Goal: Obtain resource: Download file/media

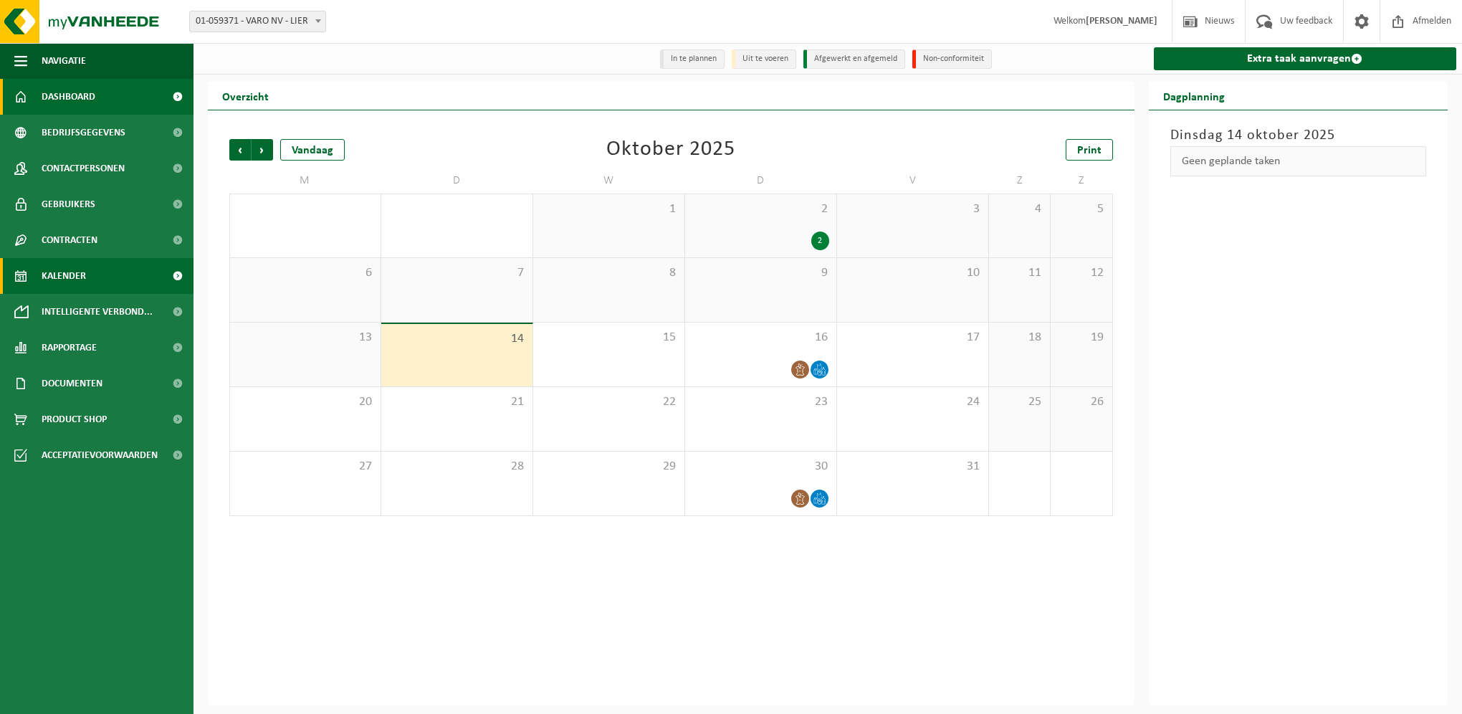
click at [83, 100] on span "Dashboard" at bounding box center [69, 97] width 54 height 36
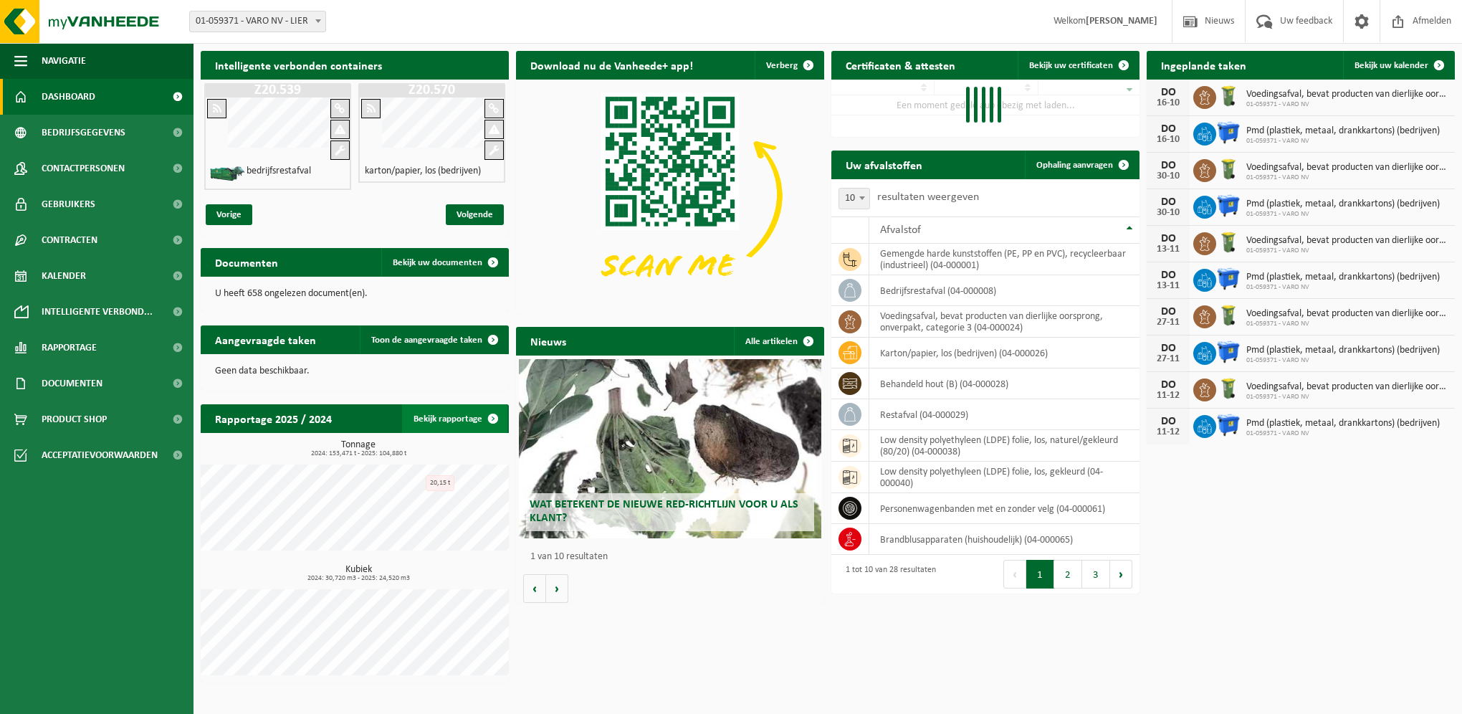
click at [455, 421] on link "Bekijk rapportage" at bounding box center [454, 418] width 105 height 29
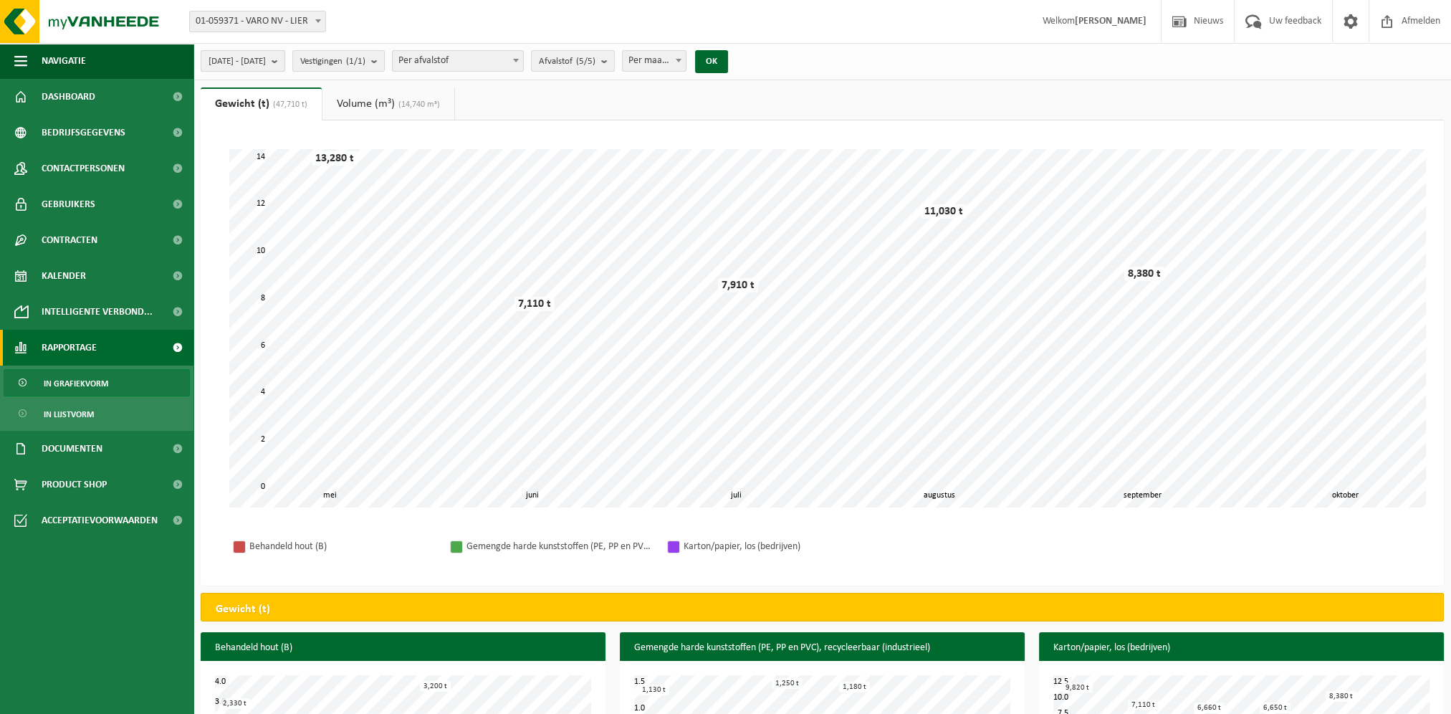
click at [285, 54] on button "2025-05-01 - 2025-10-14" at bounding box center [243, 61] width 85 height 22
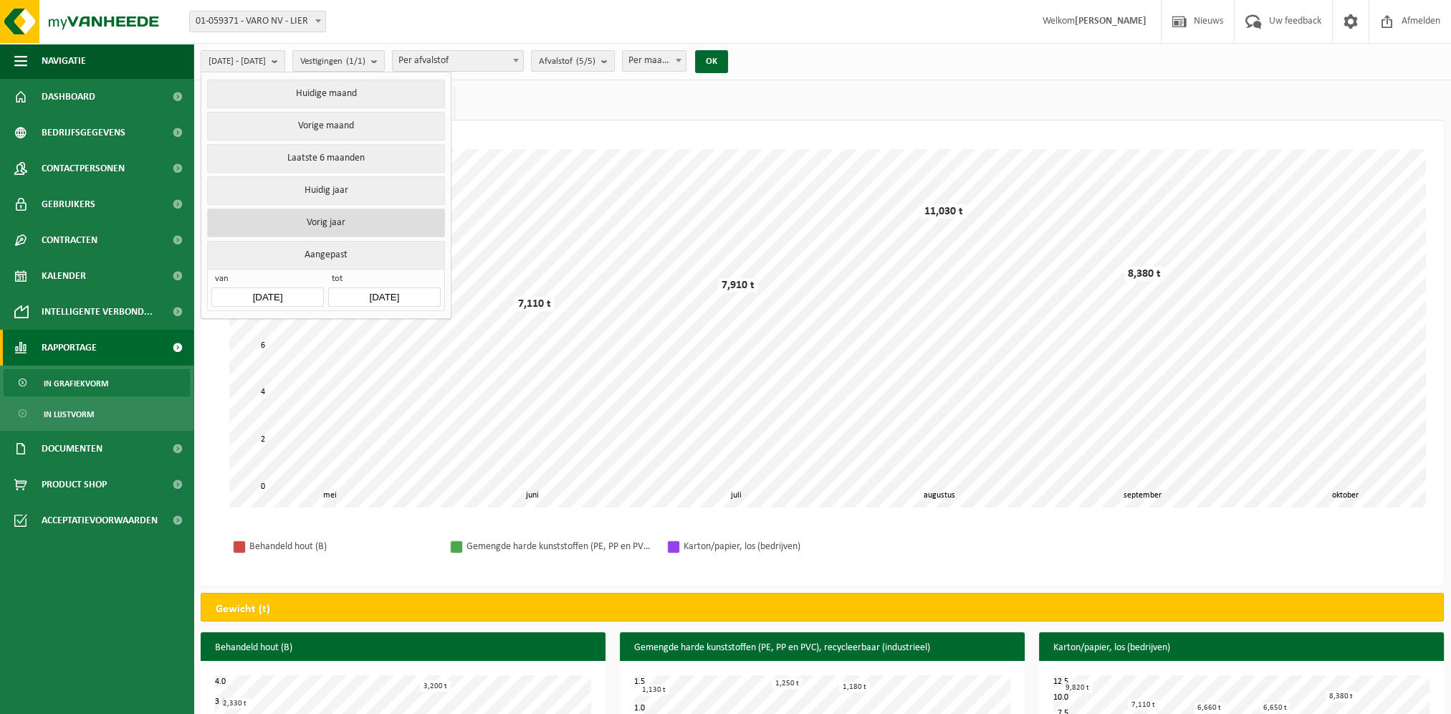
click at [335, 217] on button "Vorig jaar" at bounding box center [325, 223] width 237 height 29
type input "2024-01-01"
type input "2024-12-31"
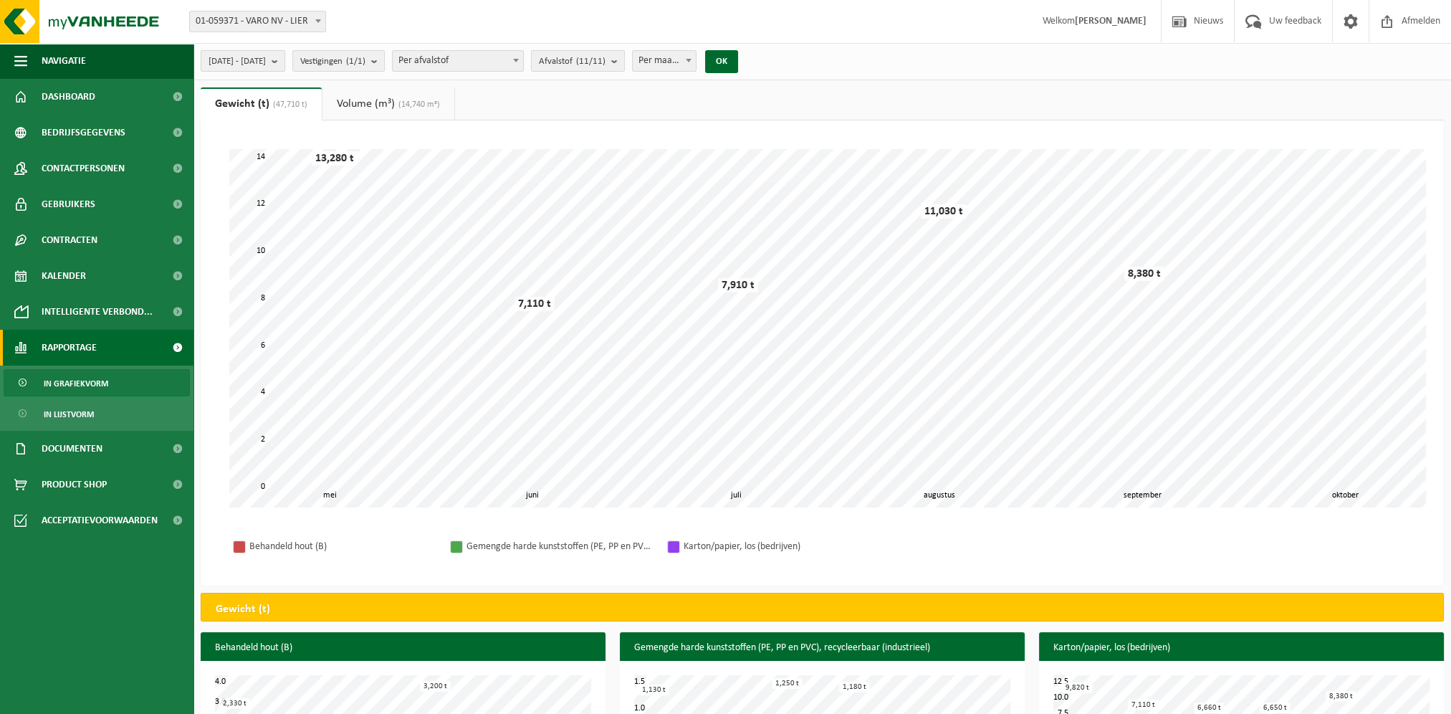
click at [285, 55] on b "submit" at bounding box center [278, 61] width 13 height 20
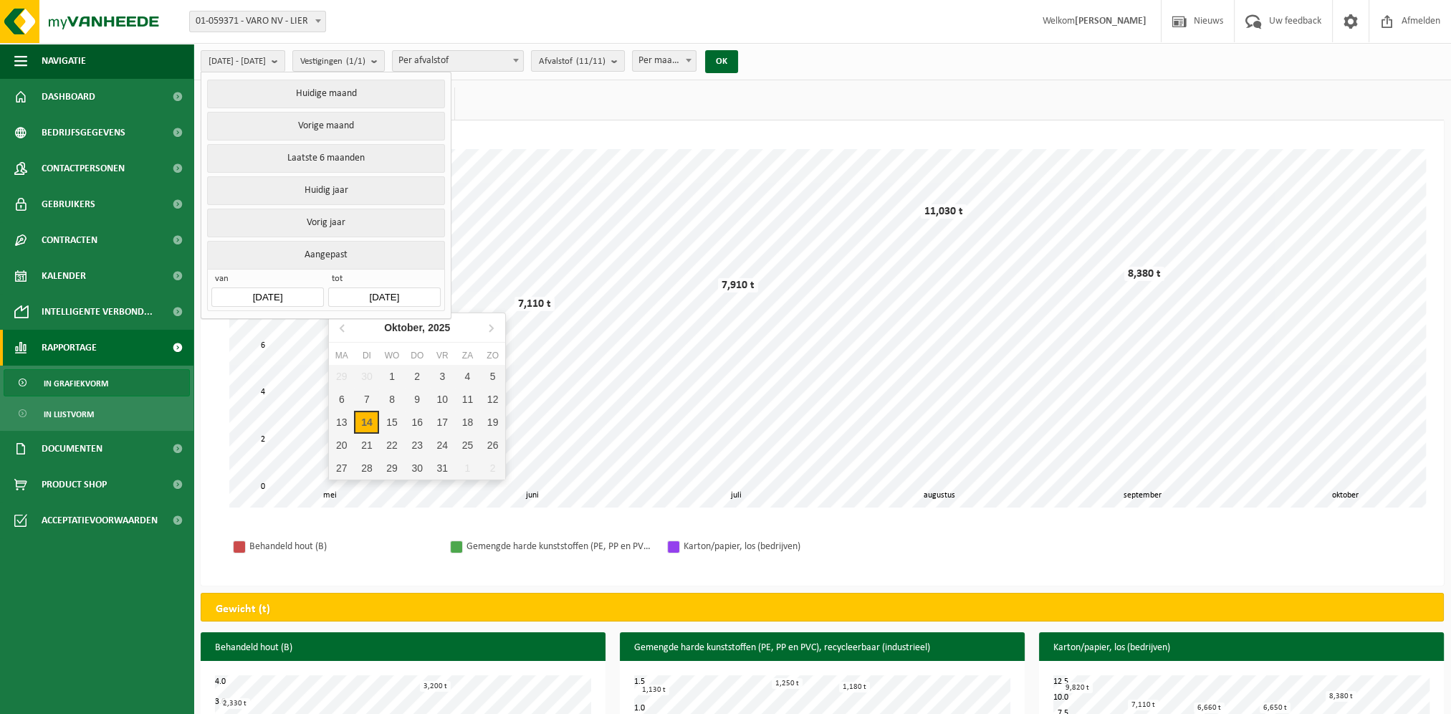
click at [410, 294] on input "2024-12-31" at bounding box center [384, 296] width 112 height 19
click at [373, 426] on div "14" at bounding box center [366, 422] width 25 height 23
type input "2025-05-01"
click at [361, 424] on div "14" at bounding box center [366, 422] width 25 height 23
type input "2025-10-14"
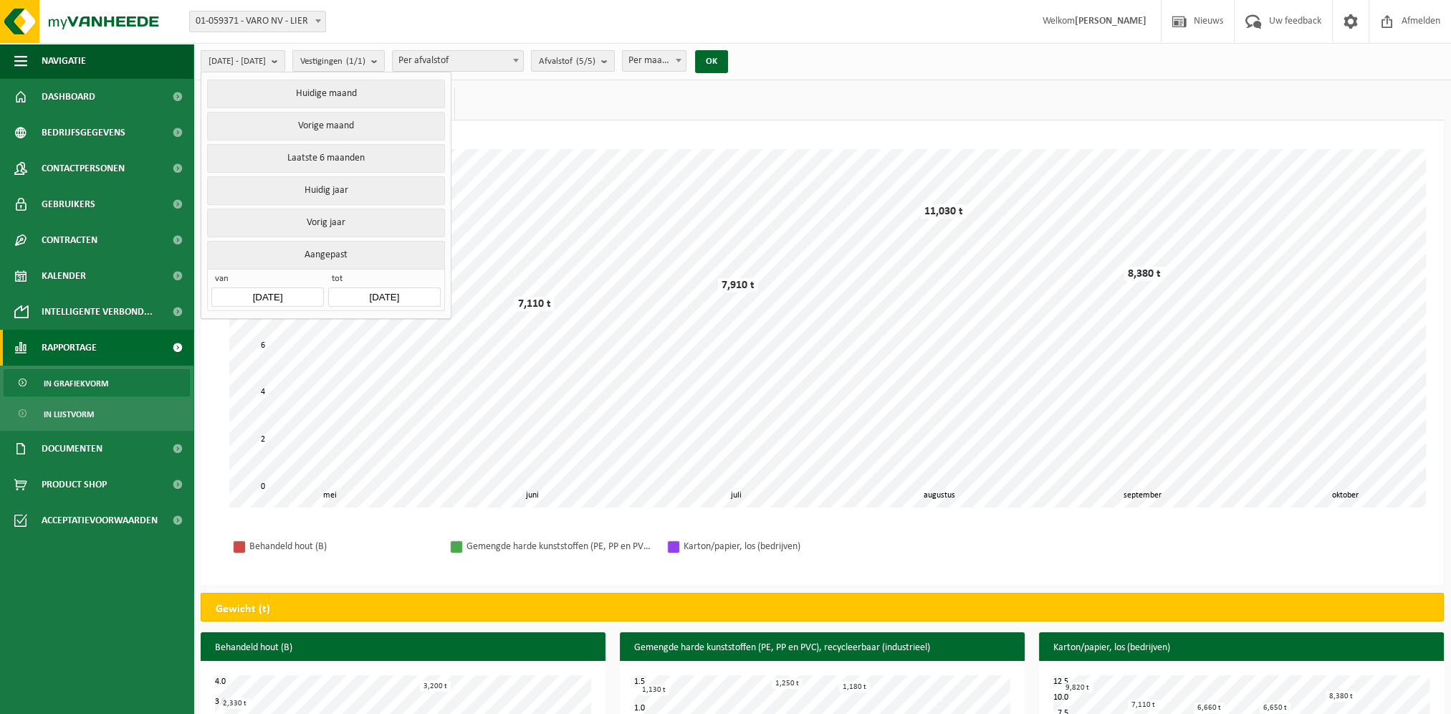
click at [361, 424] on div "14" at bounding box center [366, 427] width 25 height 23
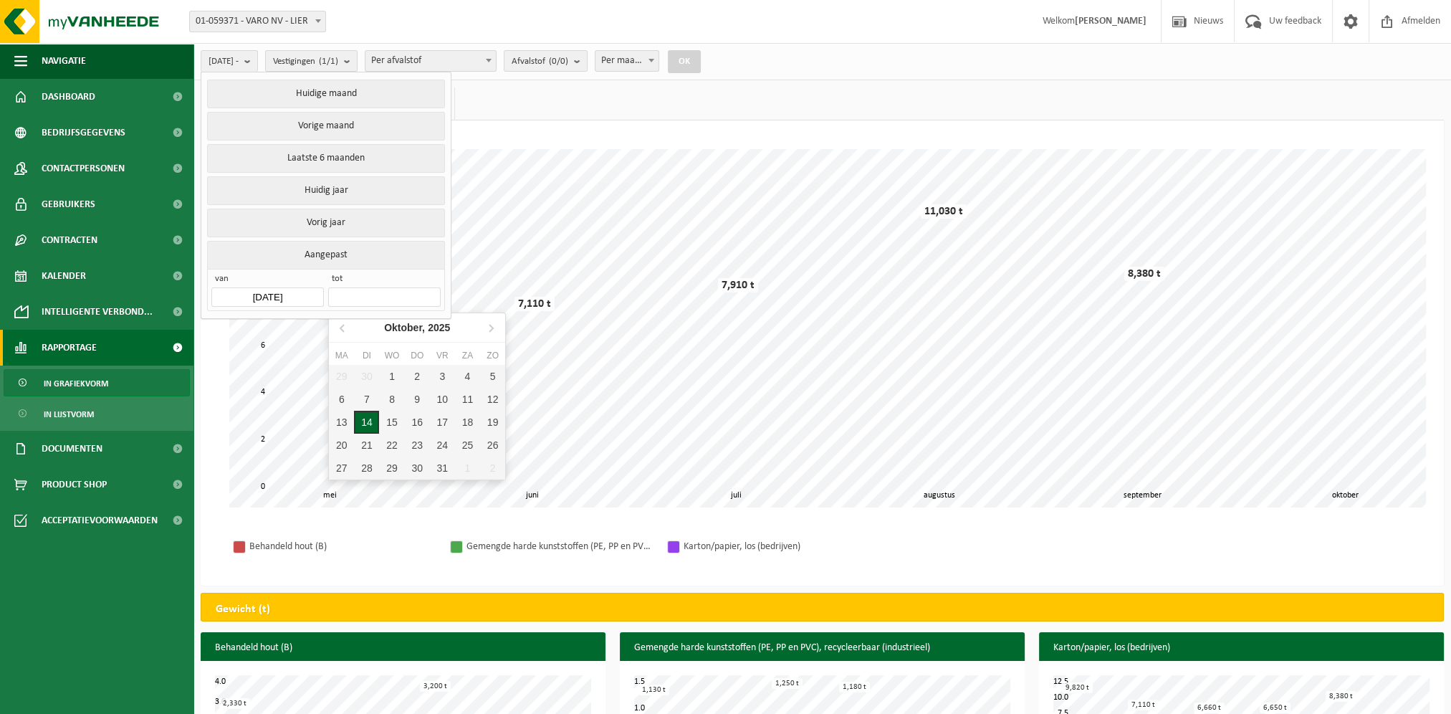
click at [364, 424] on div "14" at bounding box center [366, 422] width 25 height 23
type input "2025-10-14"
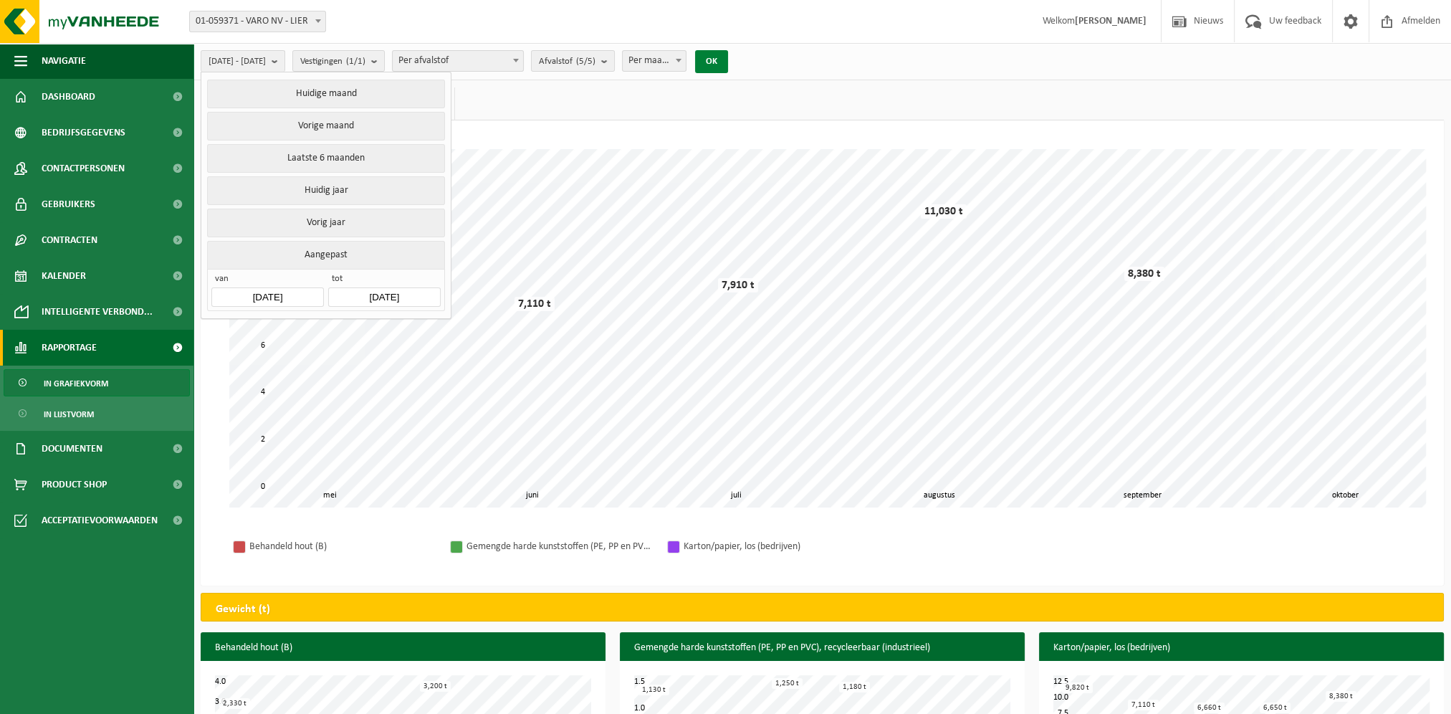
click at [728, 62] on button "OK" at bounding box center [711, 61] width 33 height 23
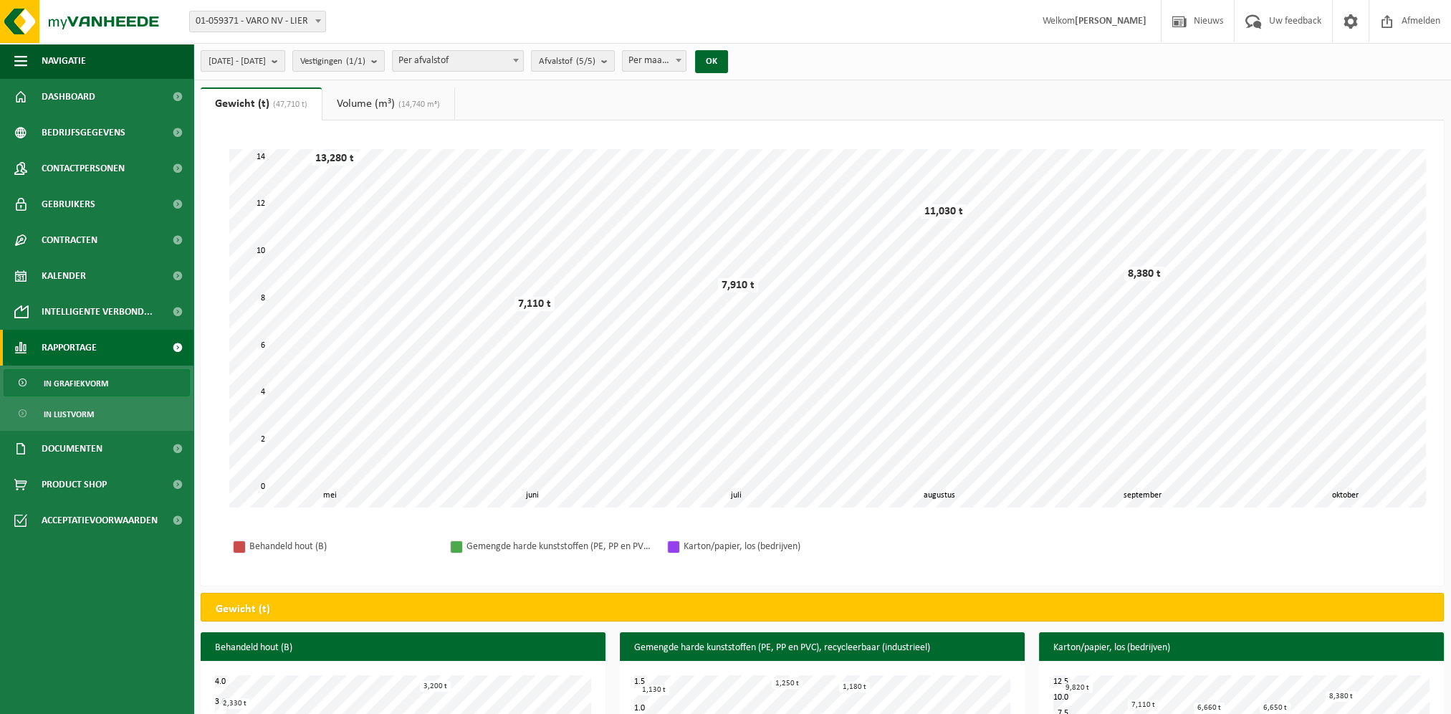
click at [285, 65] on button "2025-05-01 - 2025-10-14" at bounding box center [243, 61] width 85 height 22
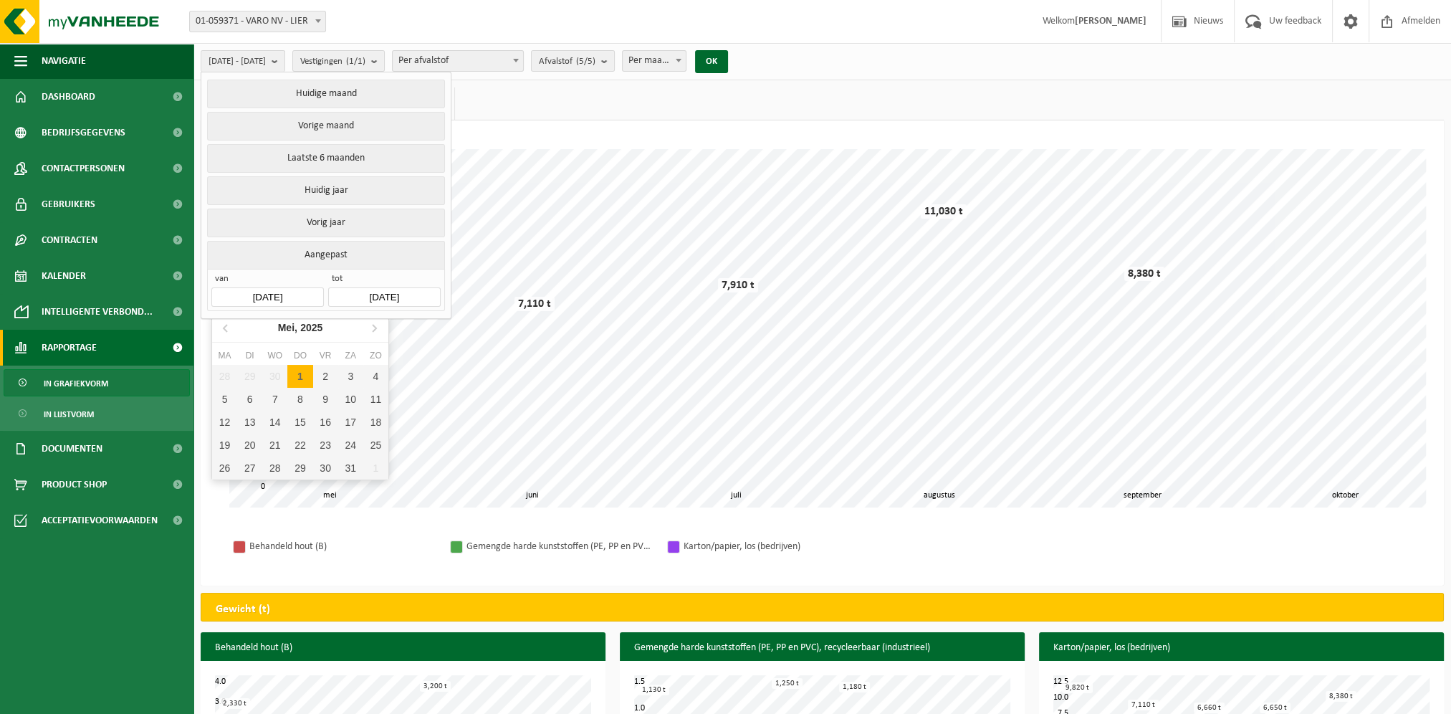
click at [264, 300] on input "2025-05-01" at bounding box center [267, 296] width 112 height 19
click at [220, 328] on icon at bounding box center [226, 327] width 23 height 23
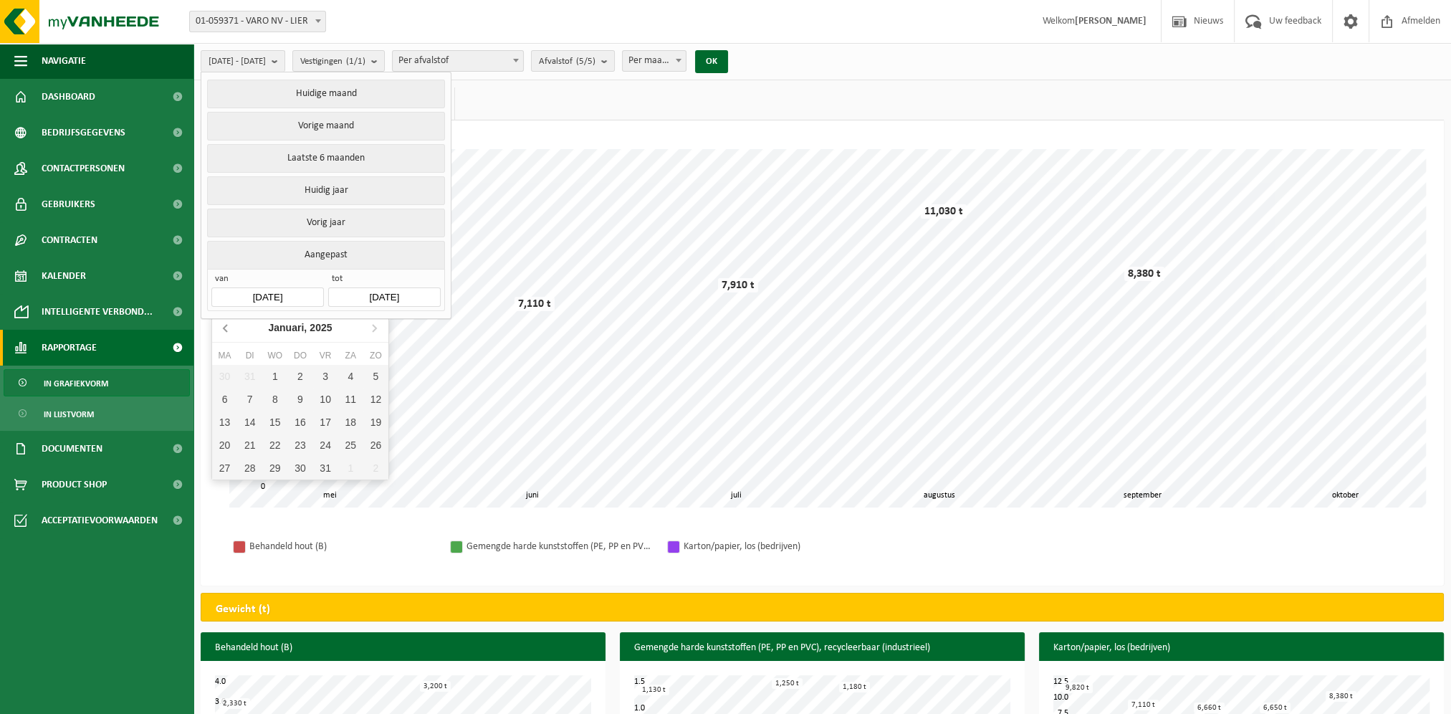
click at [220, 328] on icon at bounding box center [226, 327] width 23 height 23
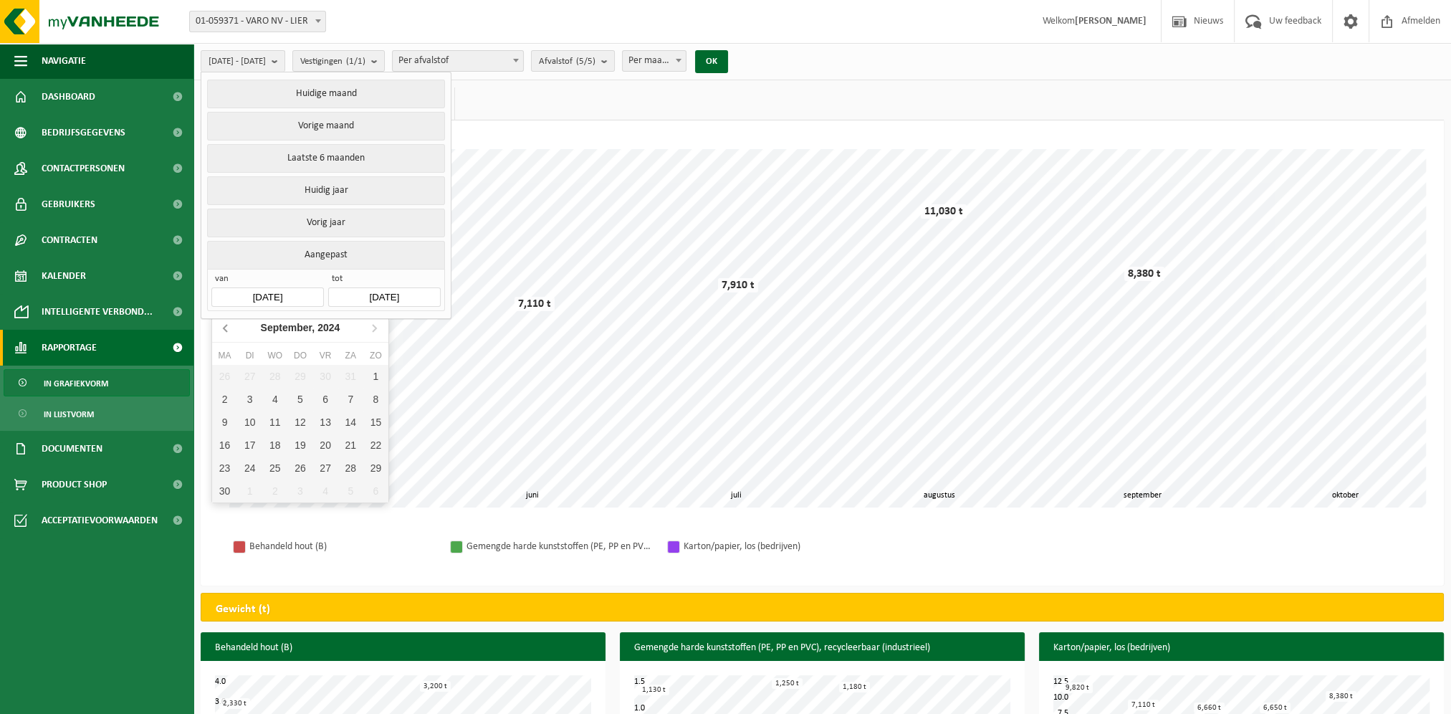
click at [220, 328] on icon at bounding box center [226, 327] width 23 height 23
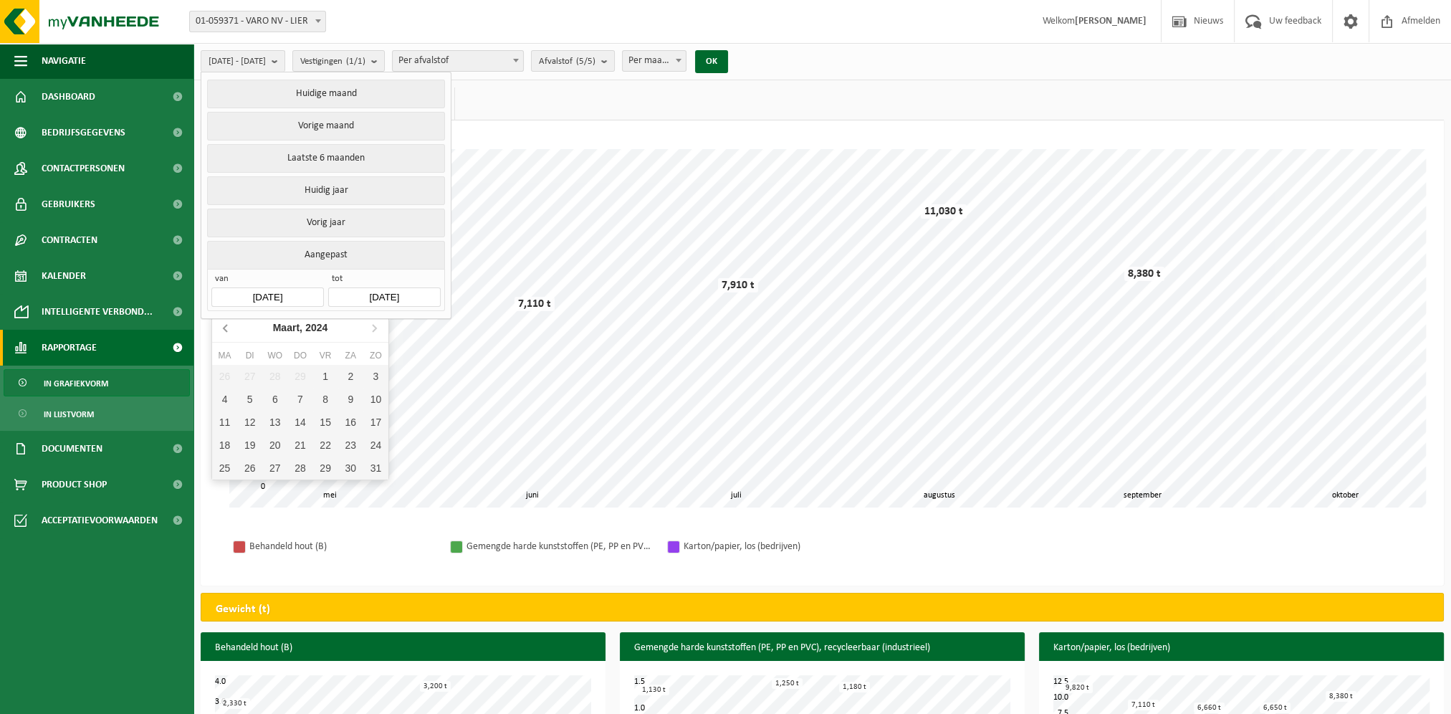
click at [220, 328] on icon at bounding box center [226, 327] width 23 height 23
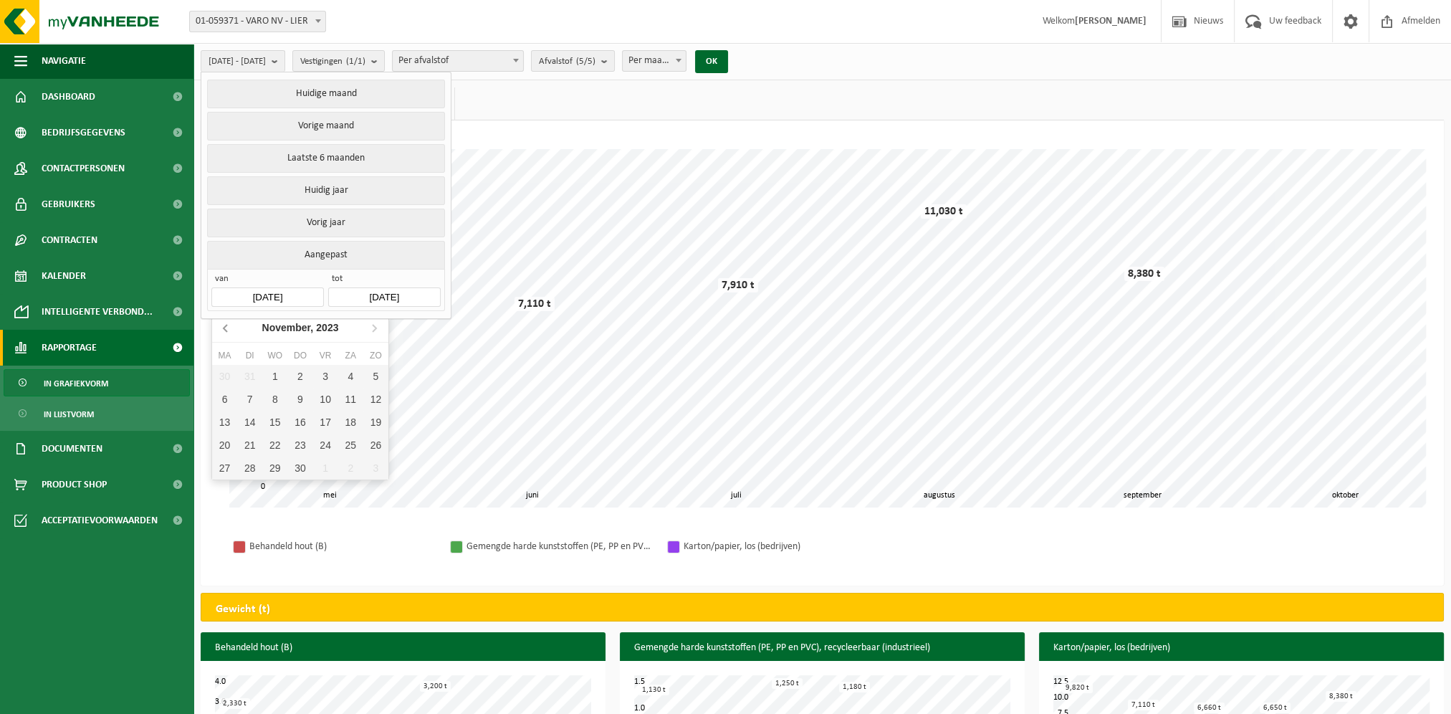
click at [220, 328] on icon at bounding box center [226, 327] width 23 height 23
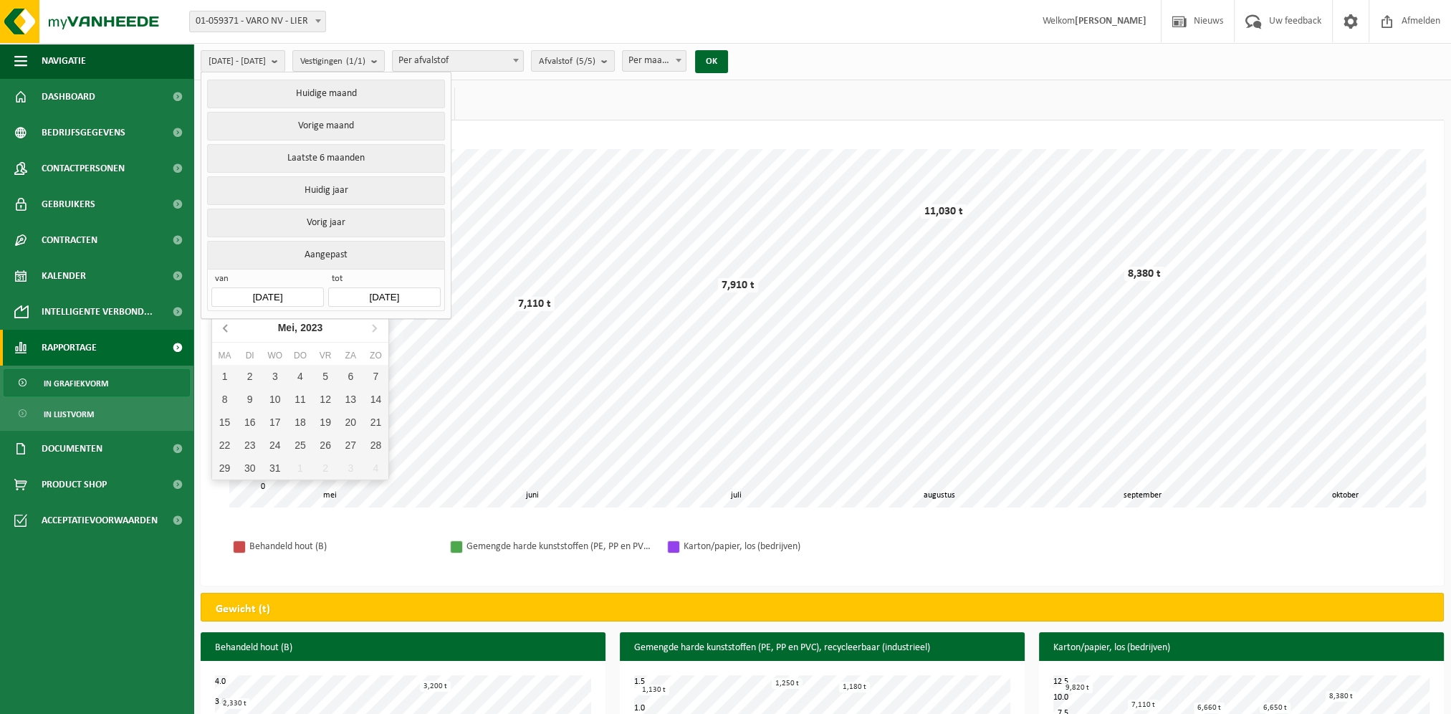
click at [220, 328] on icon at bounding box center [226, 327] width 23 height 23
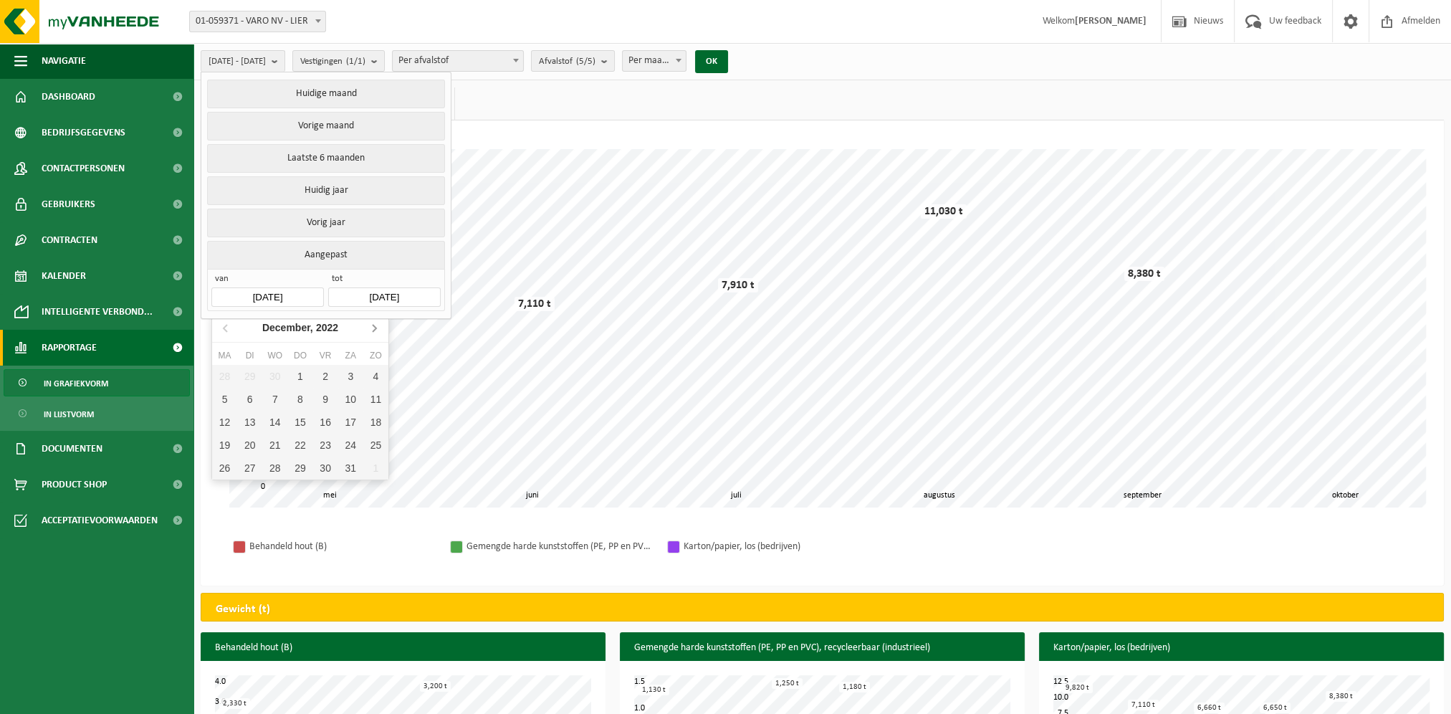
click at [378, 328] on icon at bounding box center [374, 327] width 23 height 23
click at [377, 378] on div "1" at bounding box center [375, 376] width 25 height 23
type input "2023-01-01"
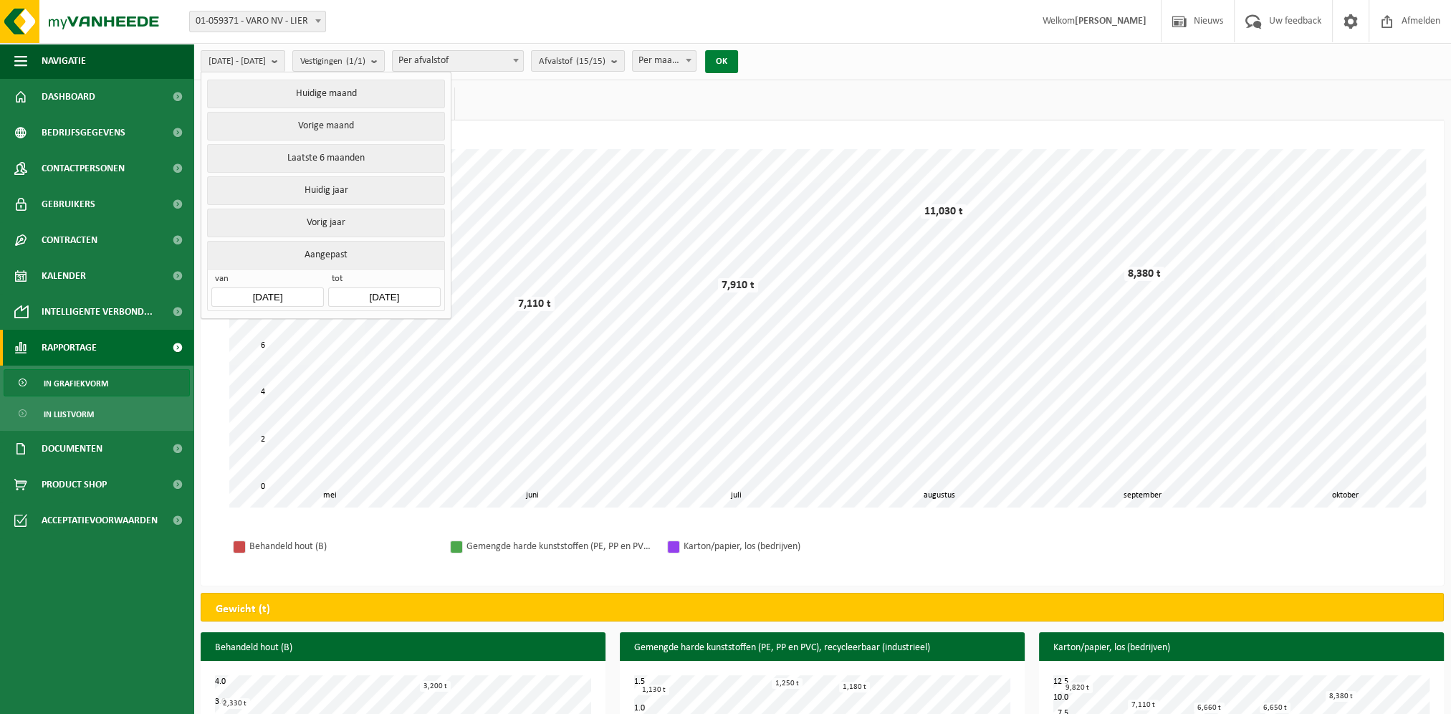
click at [738, 54] on button "OK" at bounding box center [721, 61] width 33 height 23
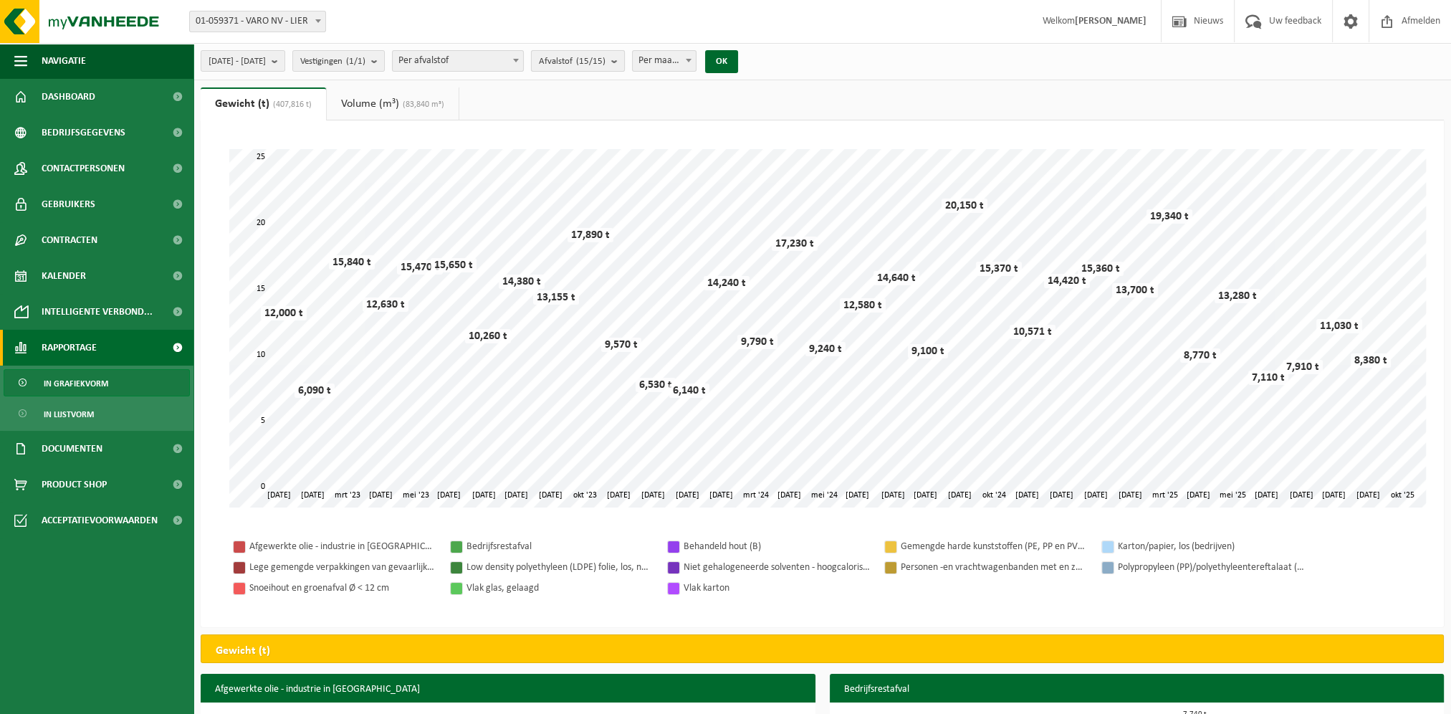
click at [624, 56] on b "submit" at bounding box center [617, 61] width 13 height 20
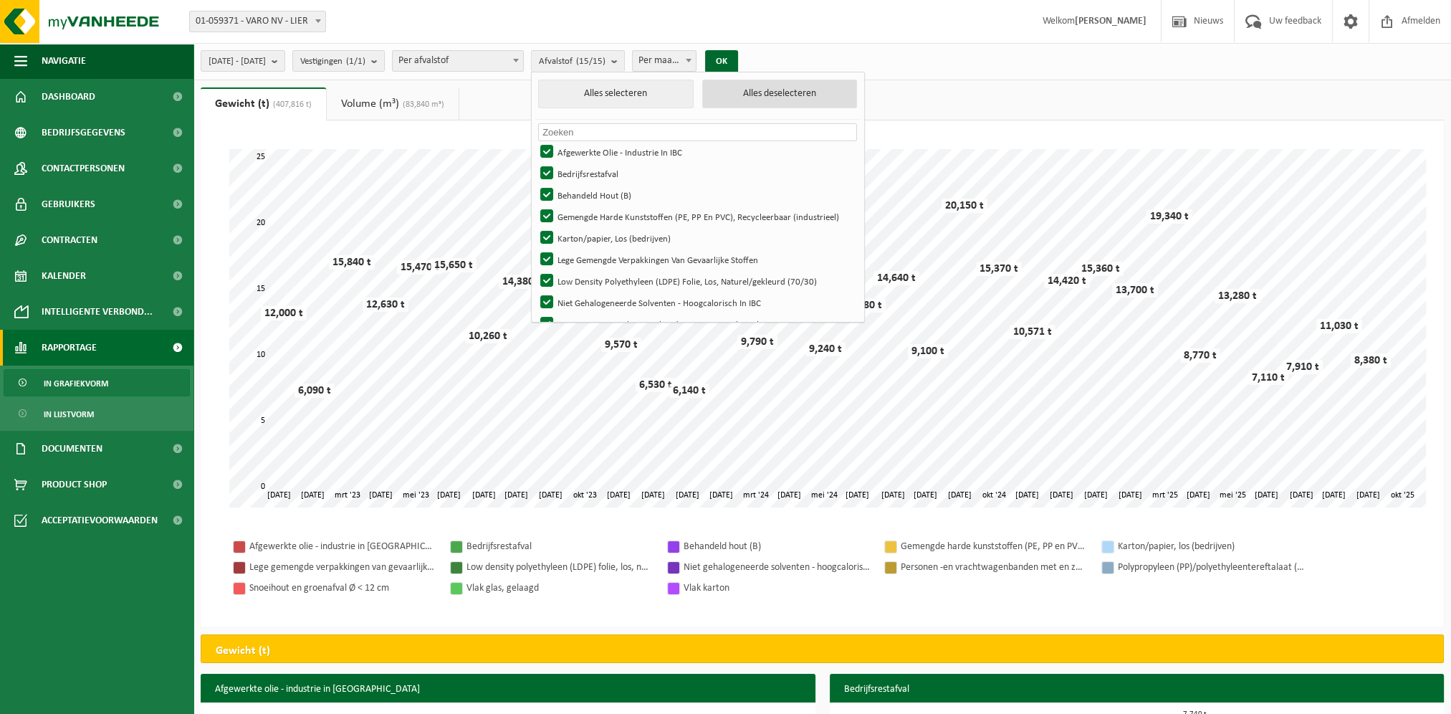
click at [811, 99] on button "Alles deselecteren" at bounding box center [779, 94] width 155 height 29
checkbox input "false"
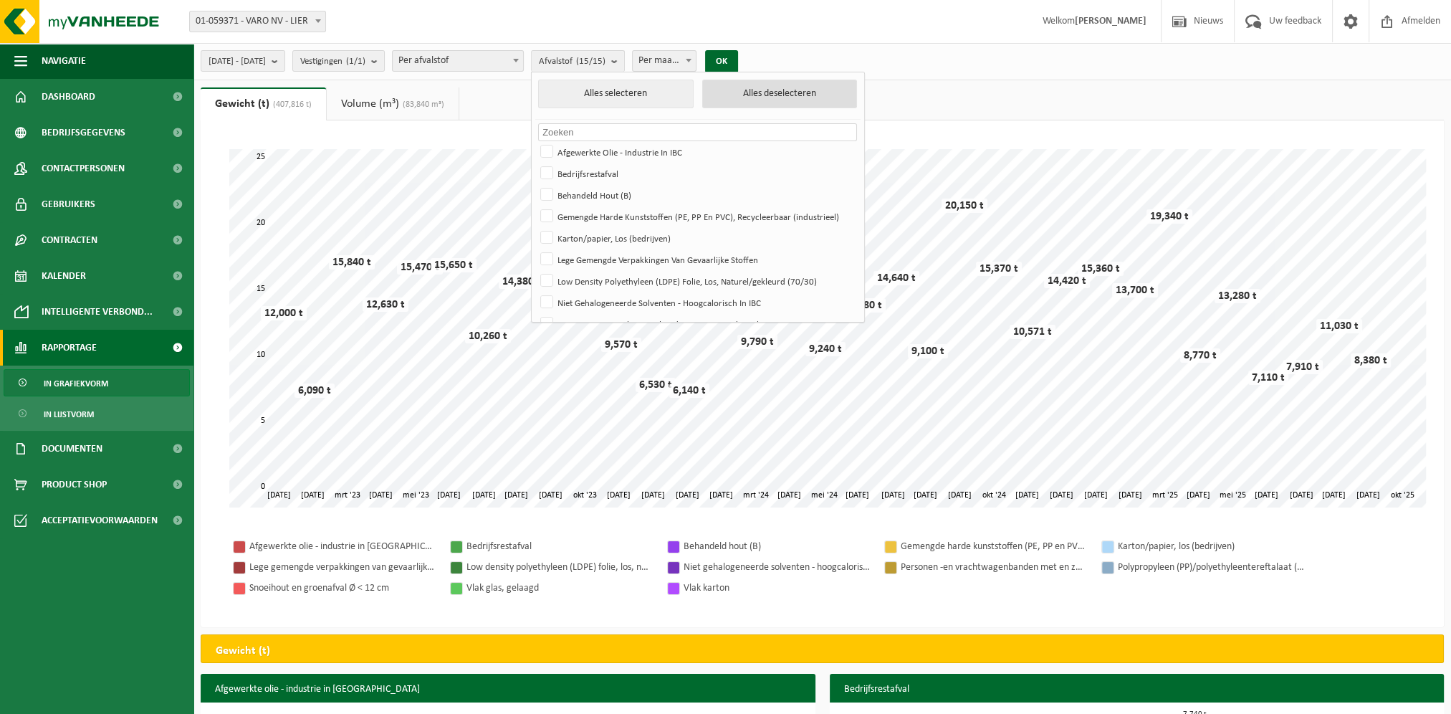
checkbox input "false"
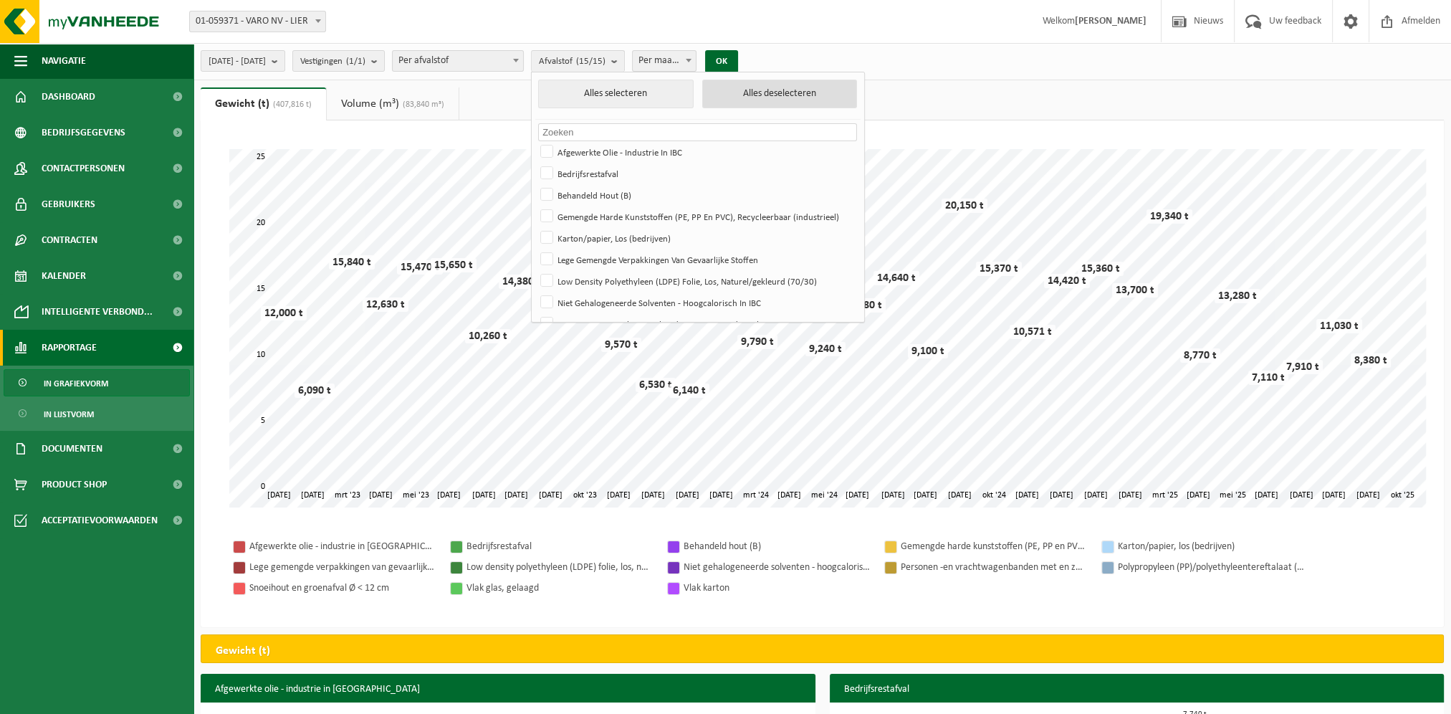
checkbox input "false"
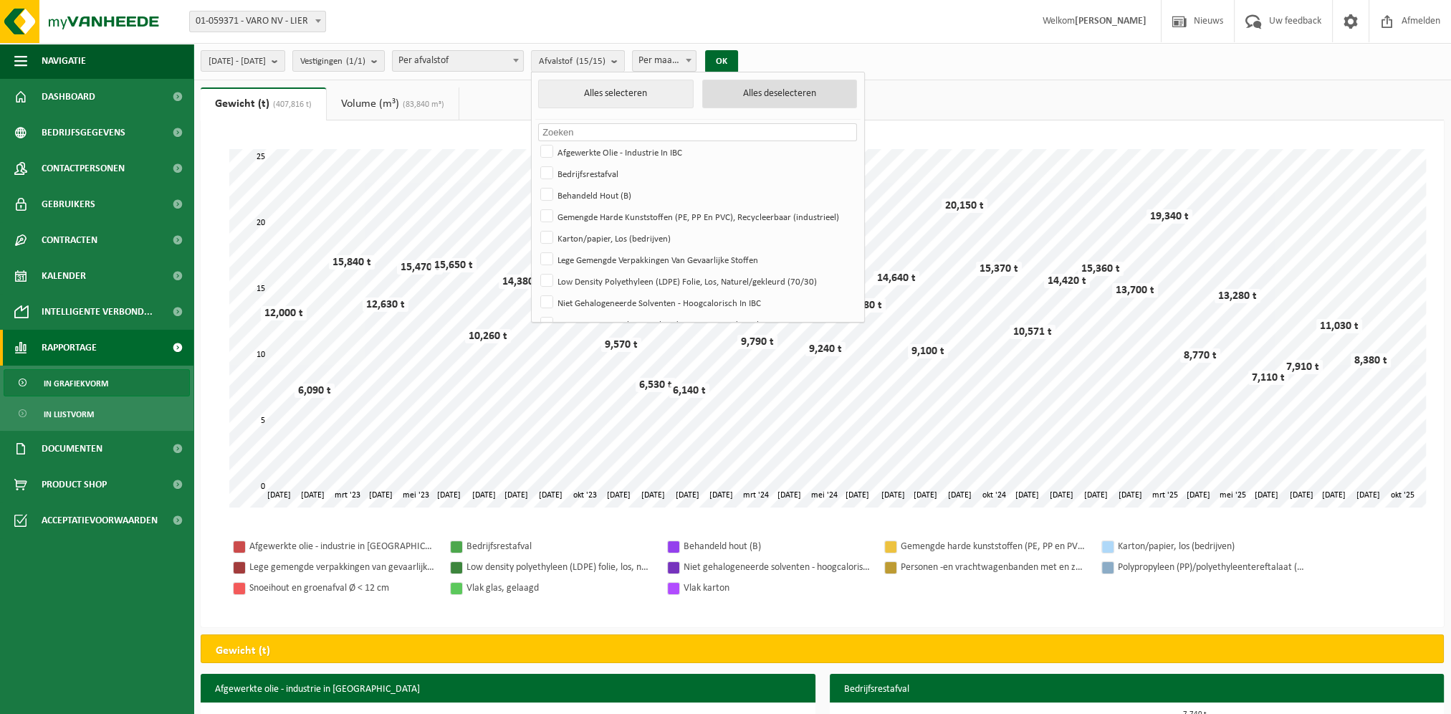
checkbox input "false"
click at [584, 172] on label "Bedrijfsrestafval" at bounding box center [697, 174] width 319 height 22
click at [535, 163] on input "Bedrijfsrestafval" at bounding box center [535, 162] width 1 height 1
checkbox input "true"
click at [581, 196] on label "Behandeld Hout (B)" at bounding box center [697, 195] width 319 height 22
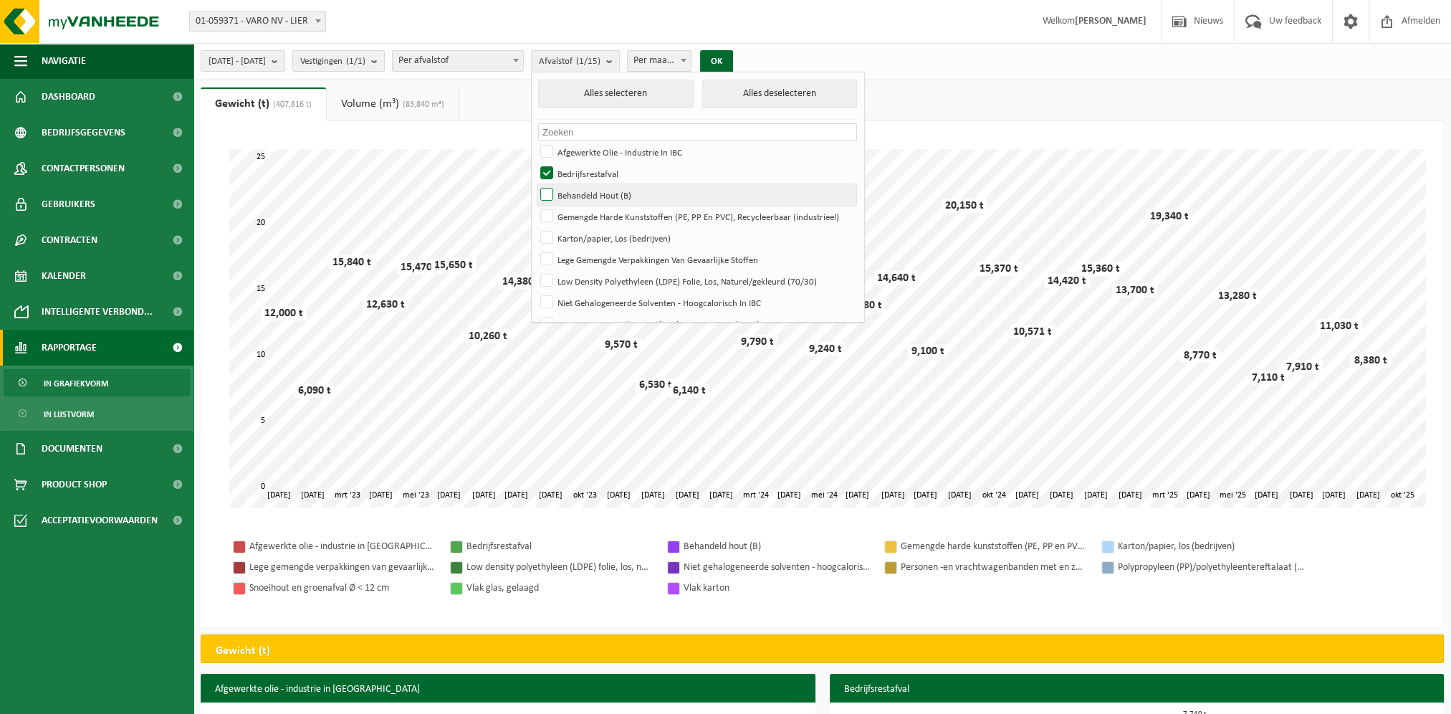
click at [535, 184] on input "Behandeld Hout (B)" at bounding box center [535, 183] width 1 height 1
checkbox input "true"
click at [585, 242] on label "Karton/papier, Los (bedrijven)" at bounding box center [697, 238] width 319 height 22
click at [535, 227] on input "Karton/papier, Los (bedrijven)" at bounding box center [535, 226] width 1 height 1
checkbox input "true"
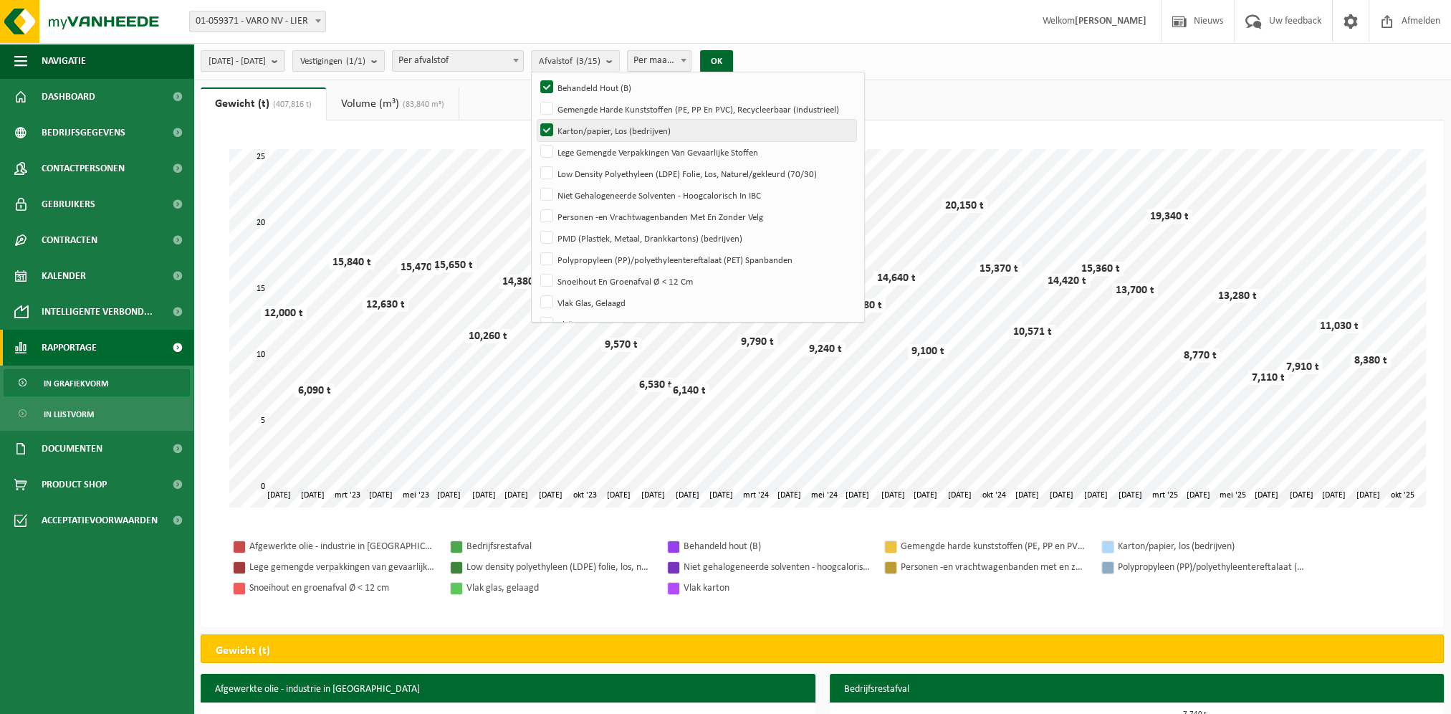
scroll to position [143, 0]
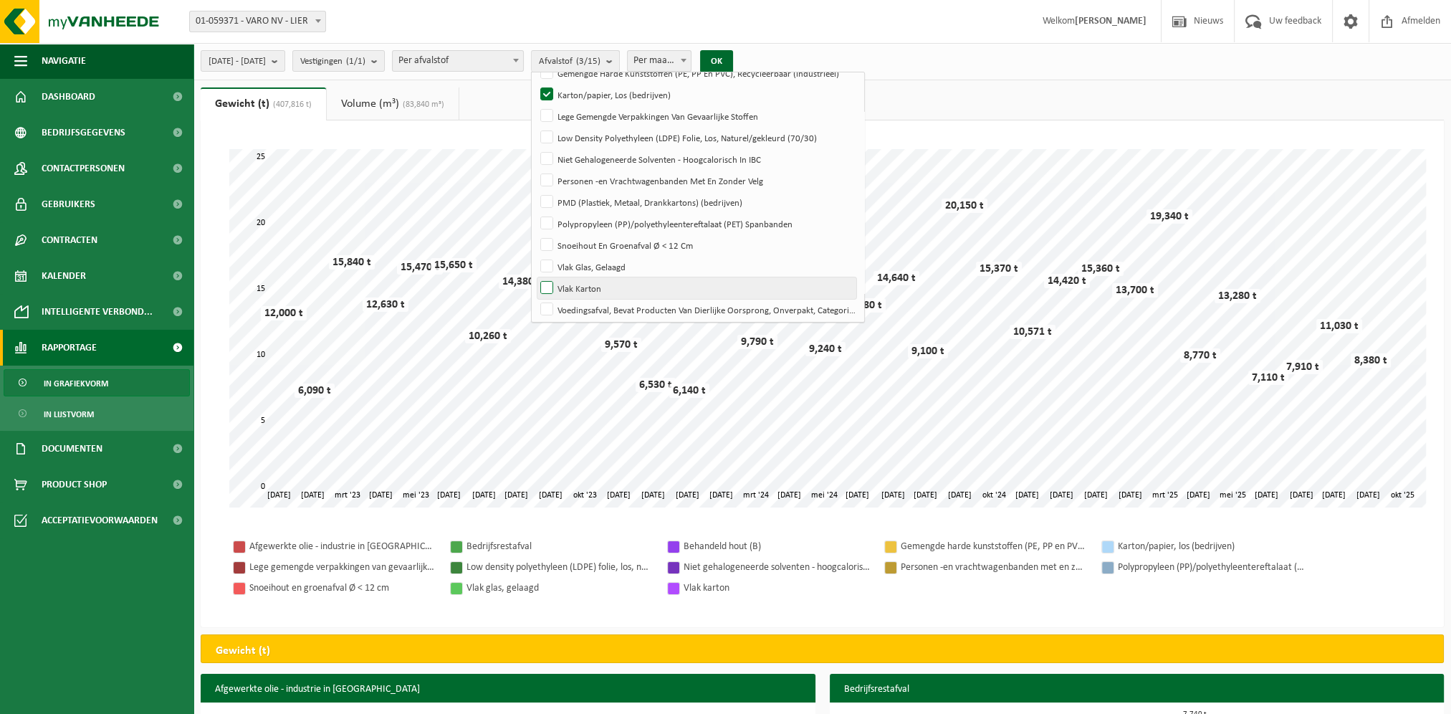
click at [586, 286] on label "Vlak Karton" at bounding box center [697, 288] width 319 height 22
click at [535, 277] on input "Vlak Karton" at bounding box center [535, 277] width 1 height 1
checkbox input "true"
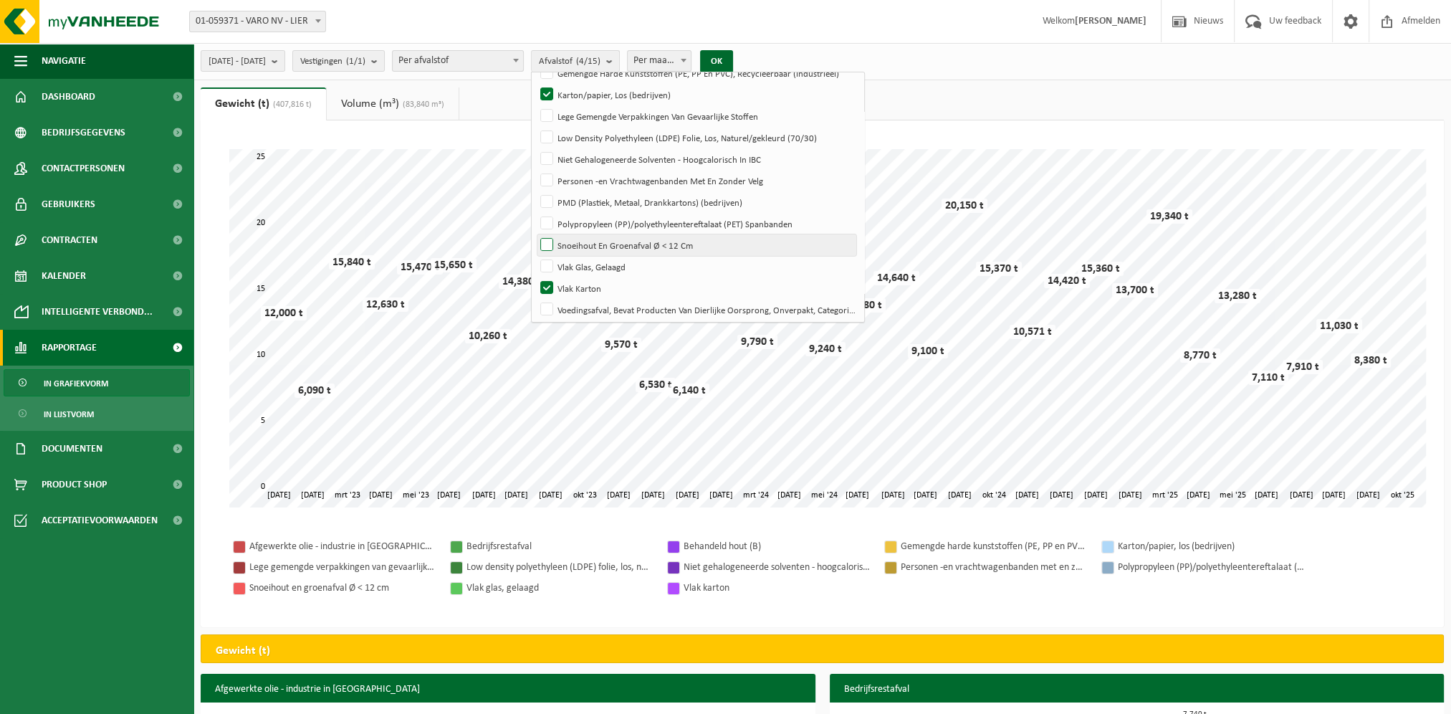
click at [584, 244] on label "Snoeihout En Groenafval Ø < 12 Cm" at bounding box center [697, 245] width 319 height 22
click at [535, 234] on input "Snoeihout En Groenafval Ø < 12 Cm" at bounding box center [535, 234] width 1 height 1
checkbox input "true"
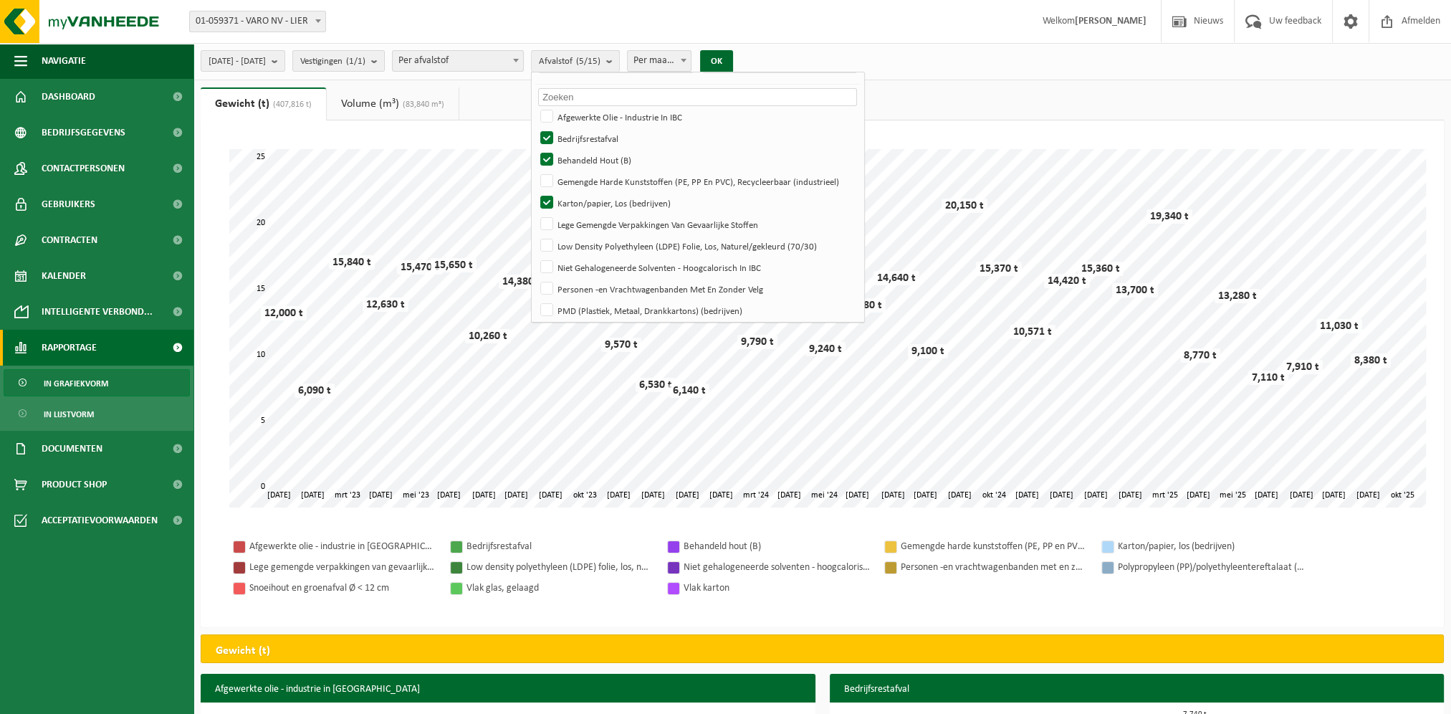
scroll to position [4, 0]
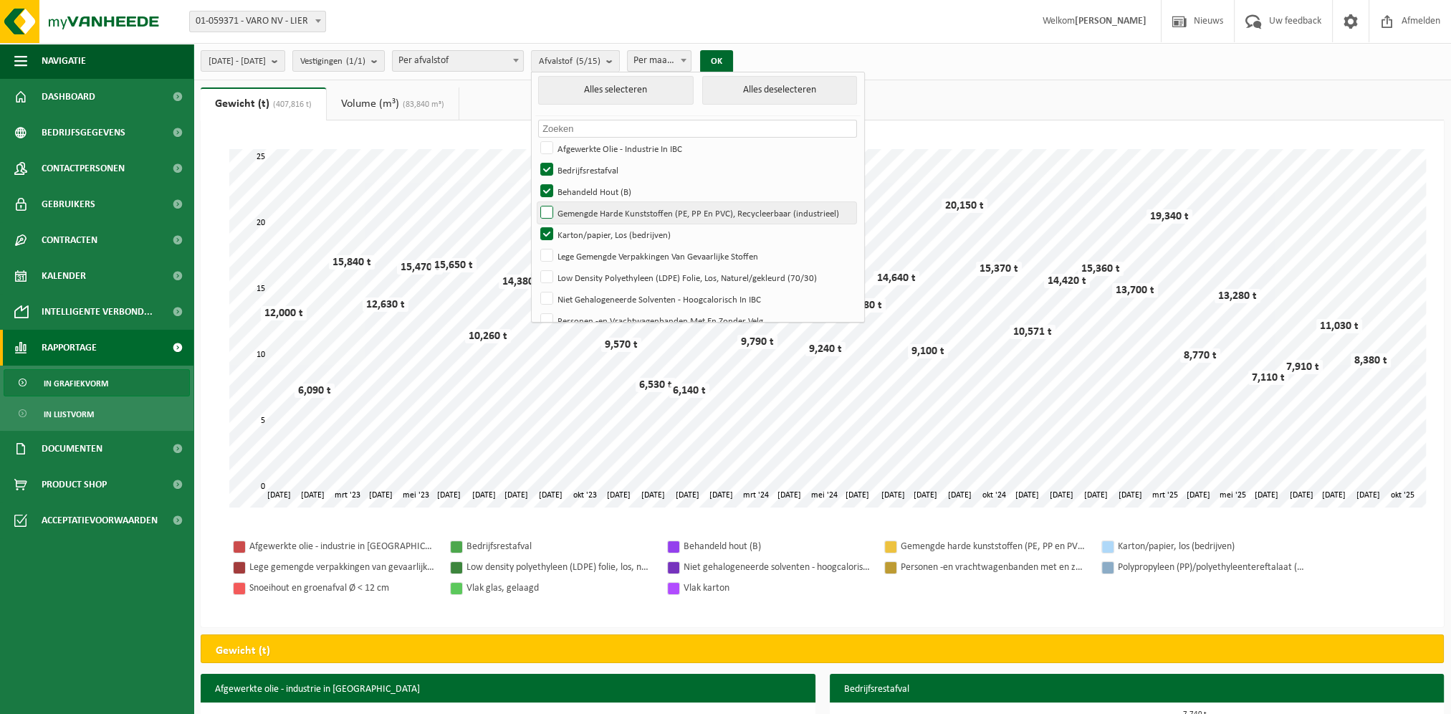
click at [579, 213] on label "Gemengde Harde Kunststoffen (PE, PP En PVC), Recycleerbaar (industrieel)" at bounding box center [697, 213] width 319 height 22
click at [535, 202] on input "Gemengde Harde Kunststoffen (PE, PP En PVC), Recycleerbaar (industrieel)" at bounding box center [535, 201] width 1 height 1
checkbox input "true"
click at [733, 54] on button "OK" at bounding box center [716, 61] width 33 height 23
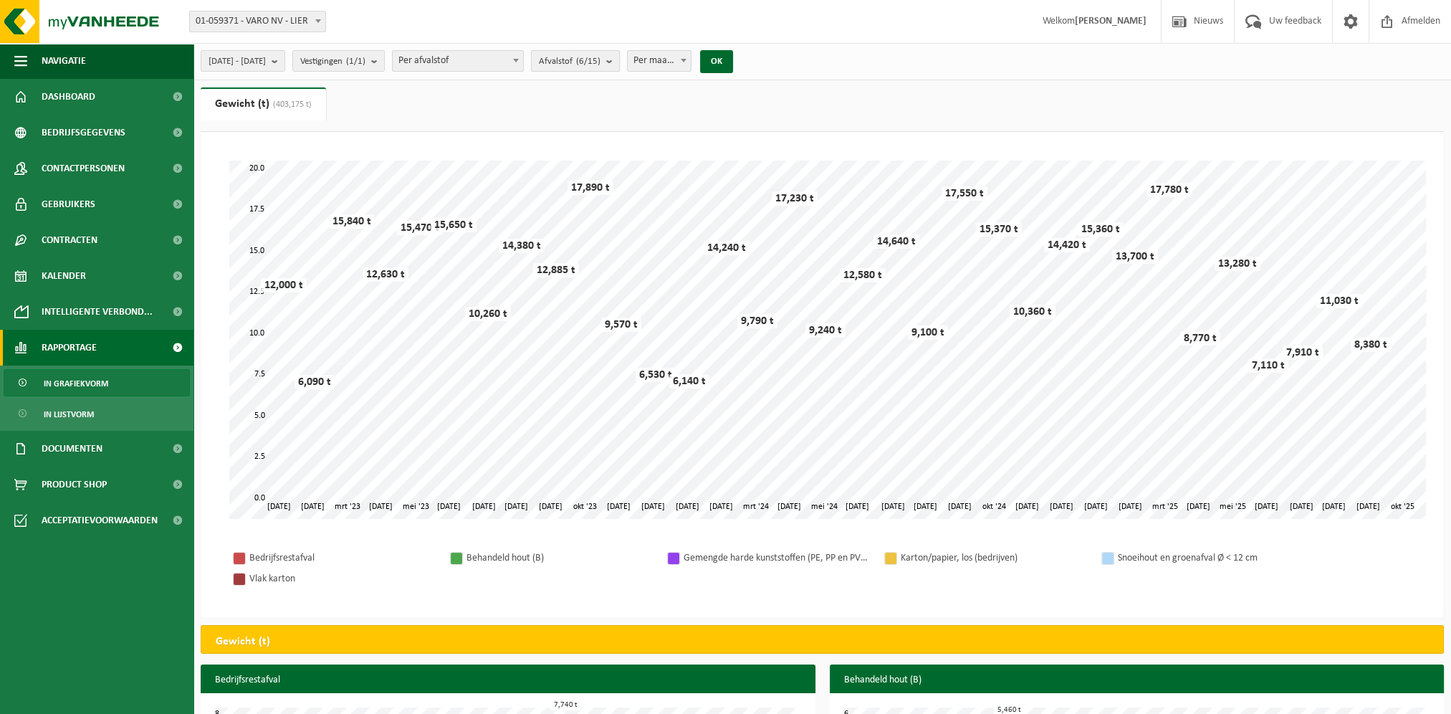
click at [601, 65] on count "(6/15)" at bounding box center [588, 61] width 24 height 9
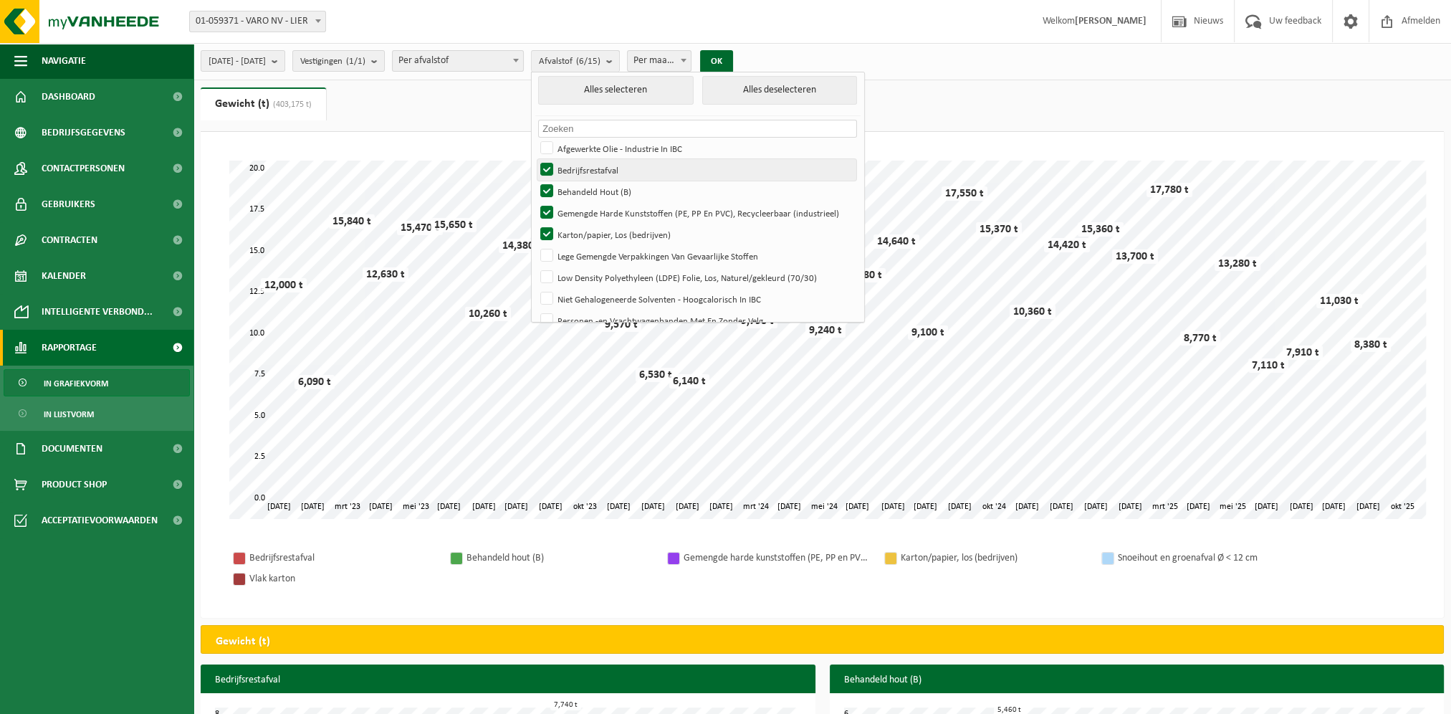
click at [588, 170] on label "Bedrijfsrestafval" at bounding box center [697, 170] width 319 height 22
click at [535, 159] on input "Bedrijfsrestafval" at bounding box center [535, 158] width 1 height 1
checkbox input "false"
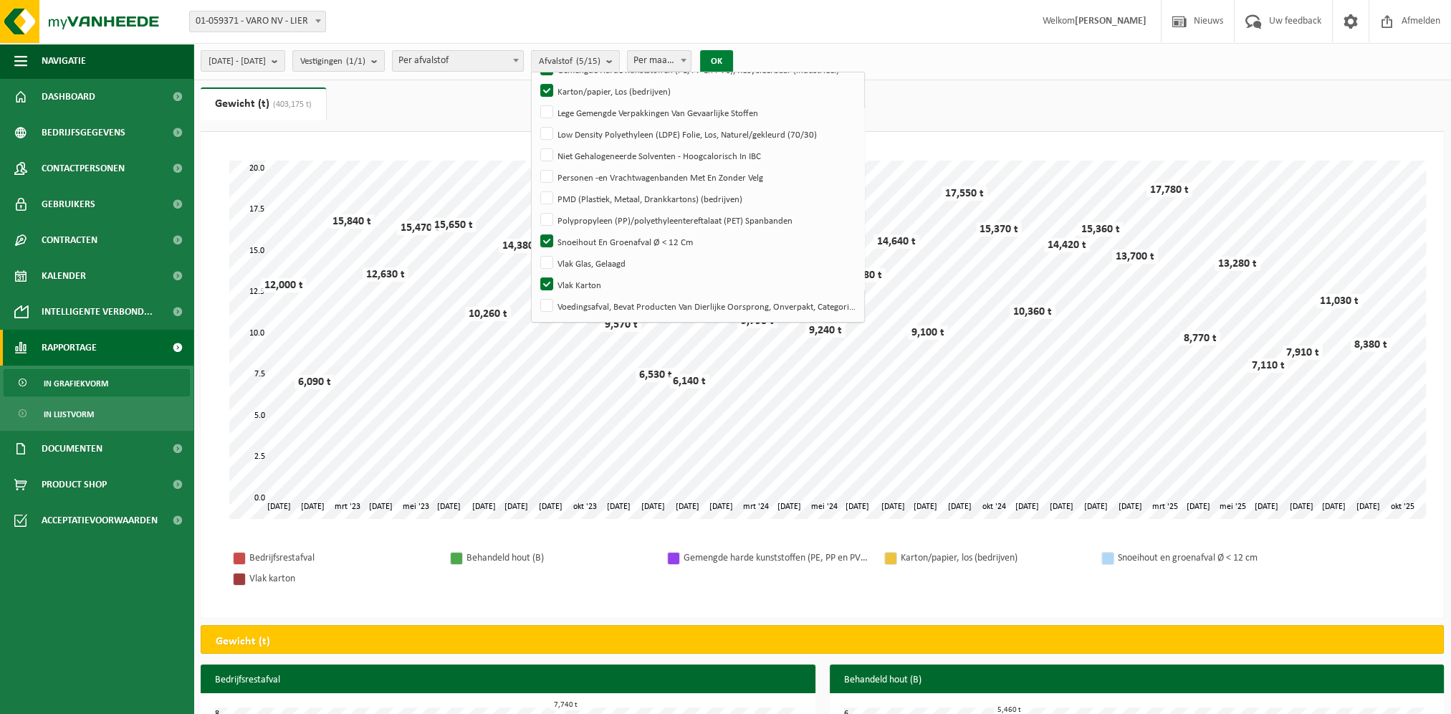
click at [733, 63] on button "OK" at bounding box center [716, 61] width 33 height 23
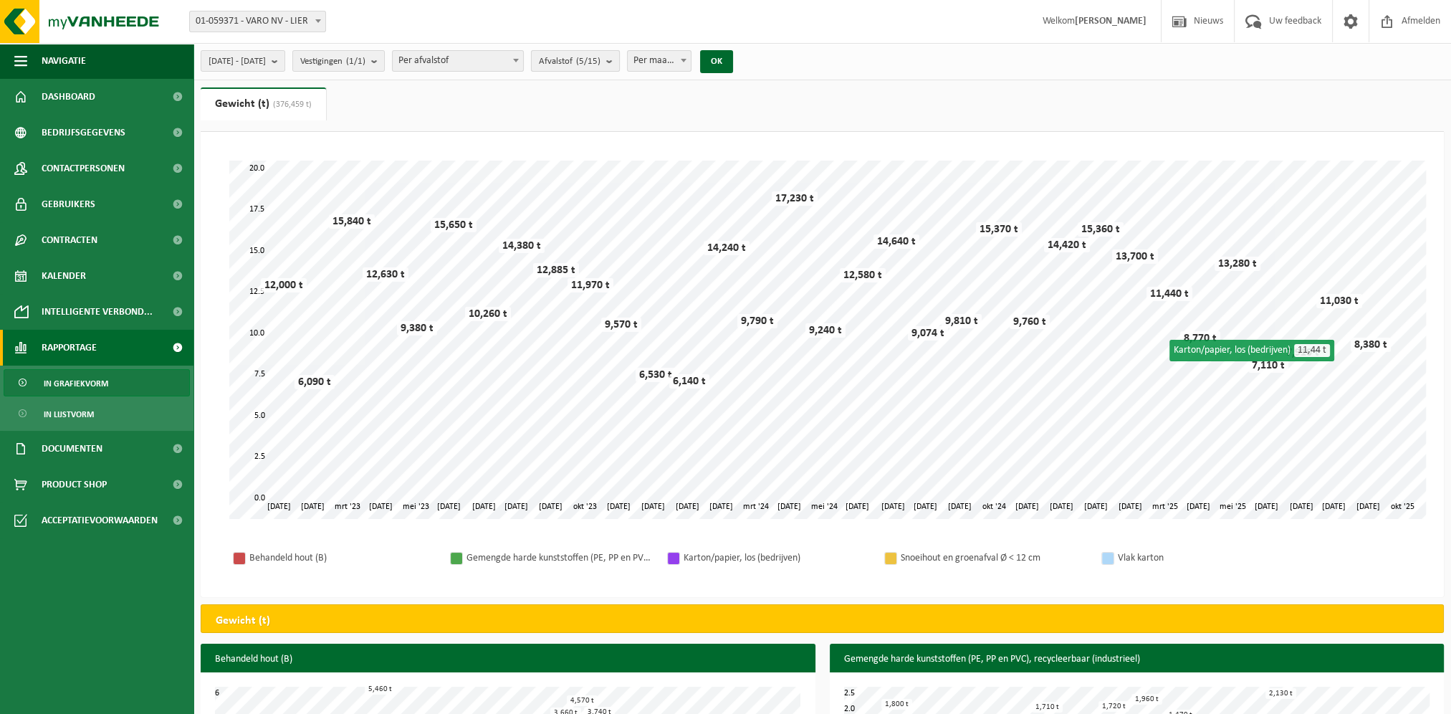
click at [601, 64] on count "(5/15)" at bounding box center [588, 61] width 24 height 9
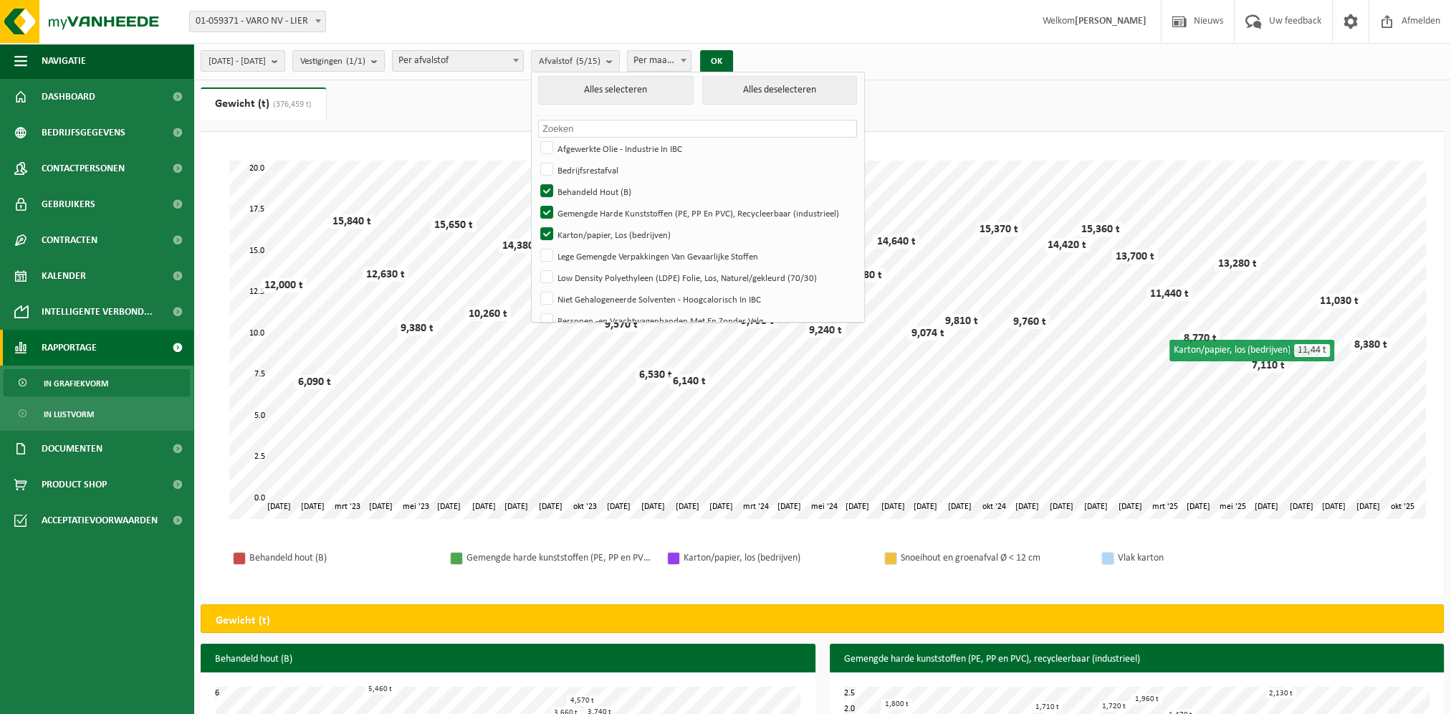
scroll to position [0, 0]
click at [800, 95] on button "Alles deselecteren" at bounding box center [779, 94] width 155 height 29
checkbox input "false"
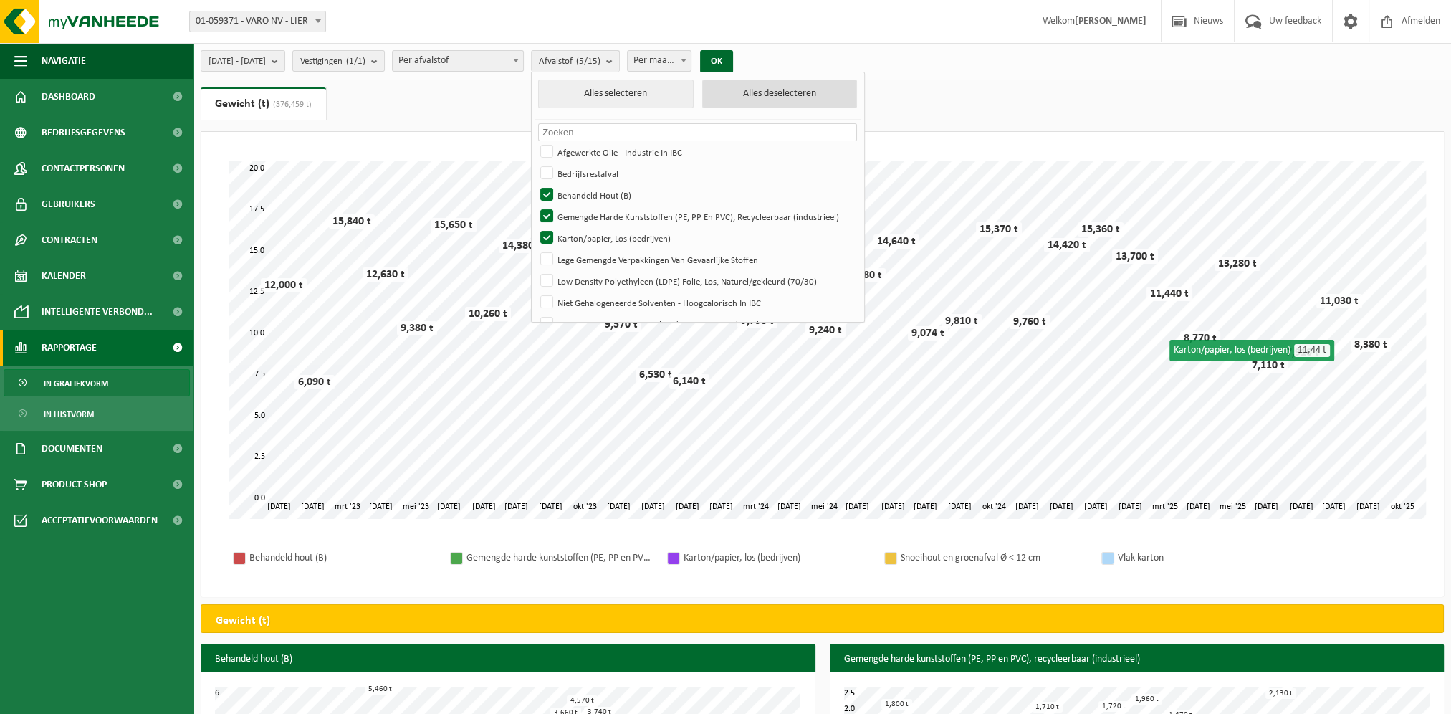
checkbox input "false"
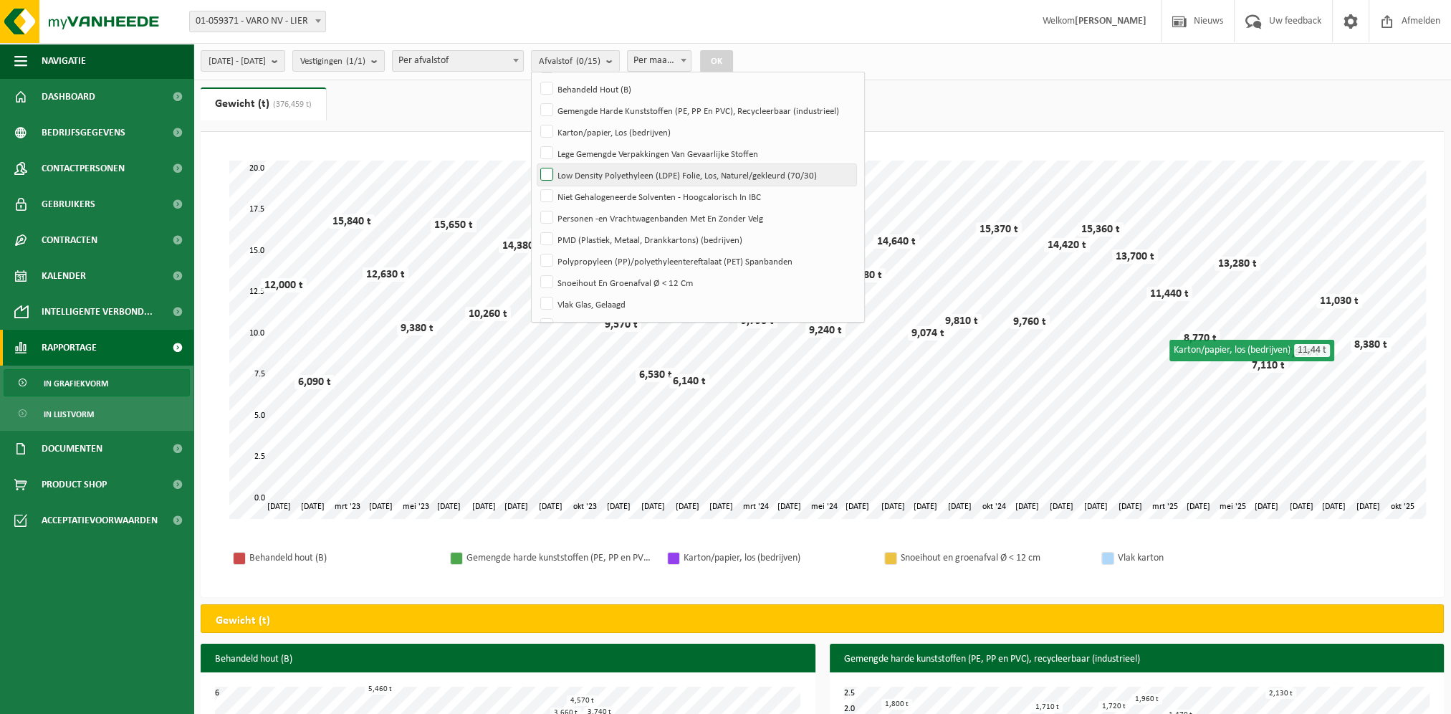
scroll to position [72, 0]
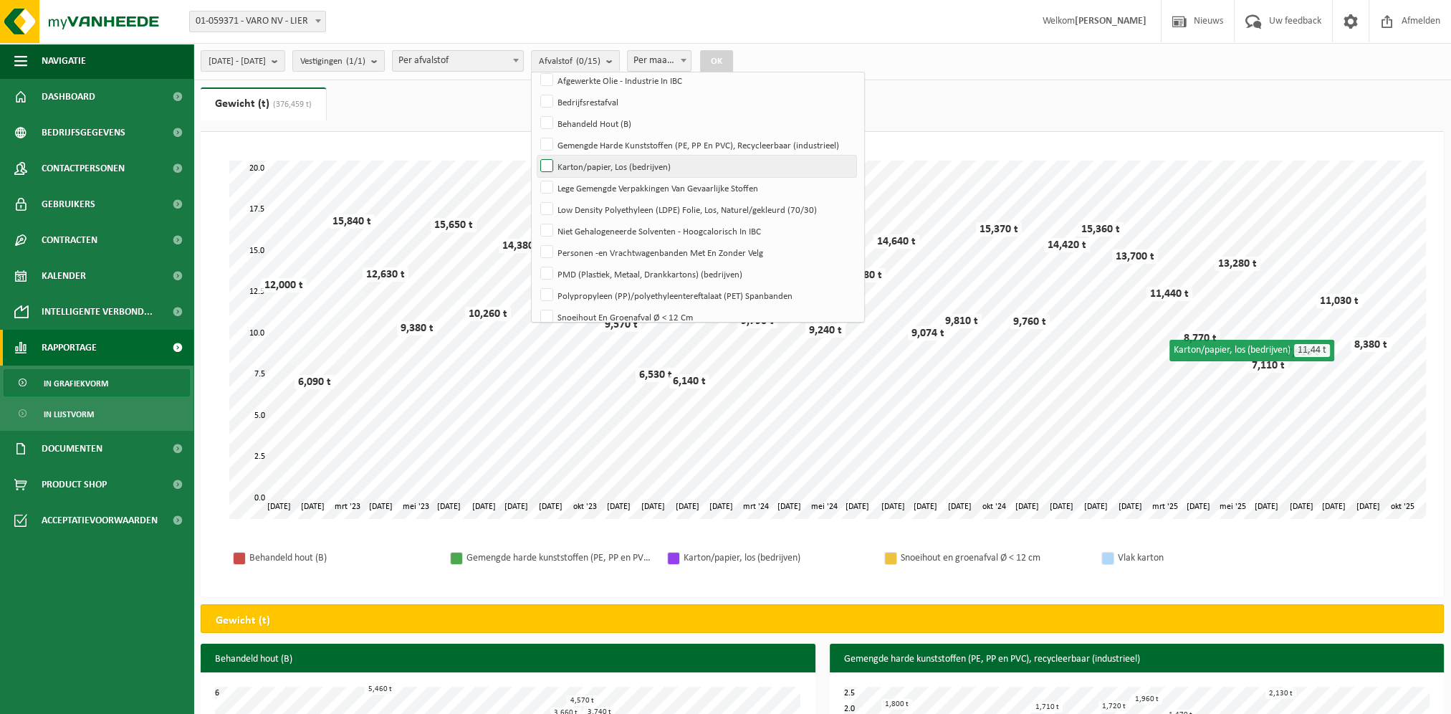
click at [583, 163] on label "Karton/papier, Los (bedrijven)" at bounding box center [697, 167] width 319 height 22
click at [535, 156] on input "Karton/papier, Los (bedrijven)" at bounding box center [535, 155] width 1 height 1
checkbox input "true"
click at [733, 58] on button "OK" at bounding box center [716, 61] width 33 height 23
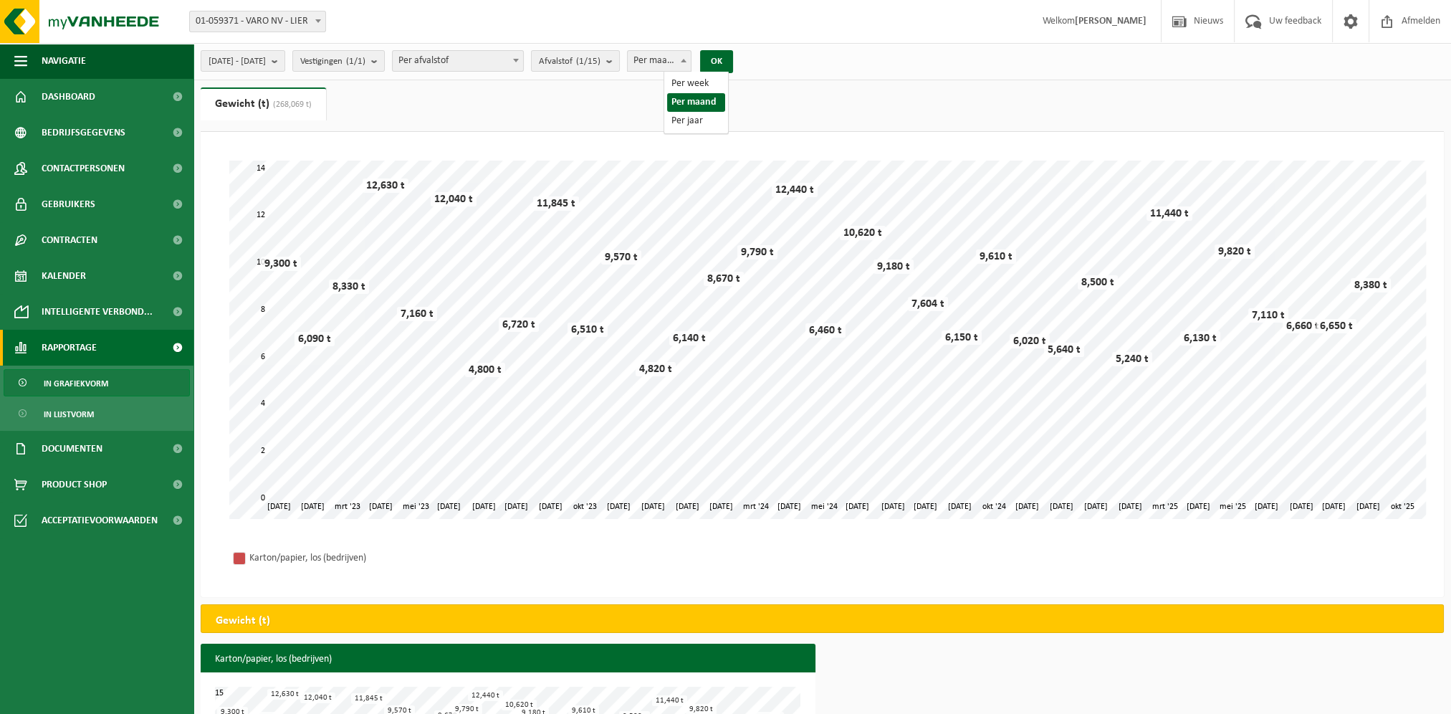
click at [692, 61] on span "Per maand" at bounding box center [660, 61] width 64 height 20
select select "3"
click at [733, 57] on button "OK" at bounding box center [716, 61] width 33 height 23
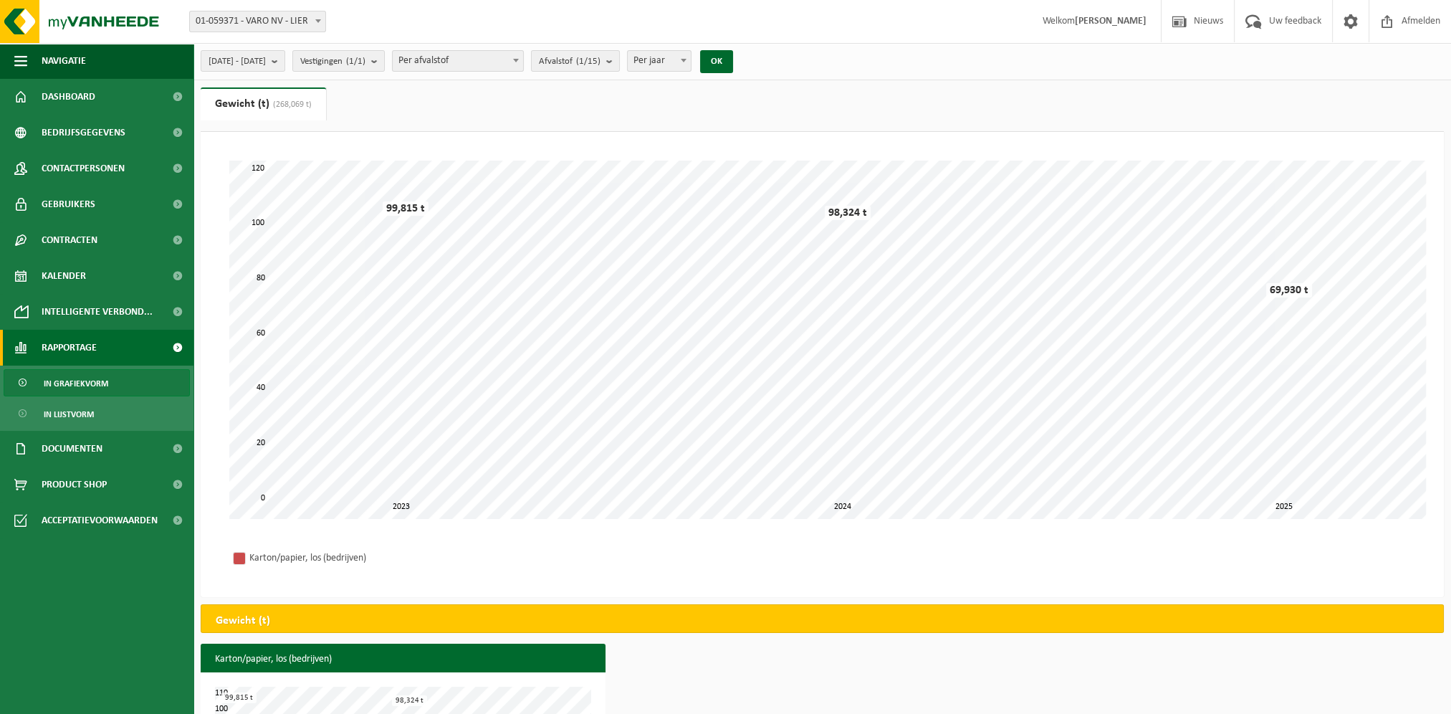
click at [687, 60] on b at bounding box center [684, 61] width 6 height 4
click at [601, 61] on count "(1/15)" at bounding box center [588, 61] width 24 height 9
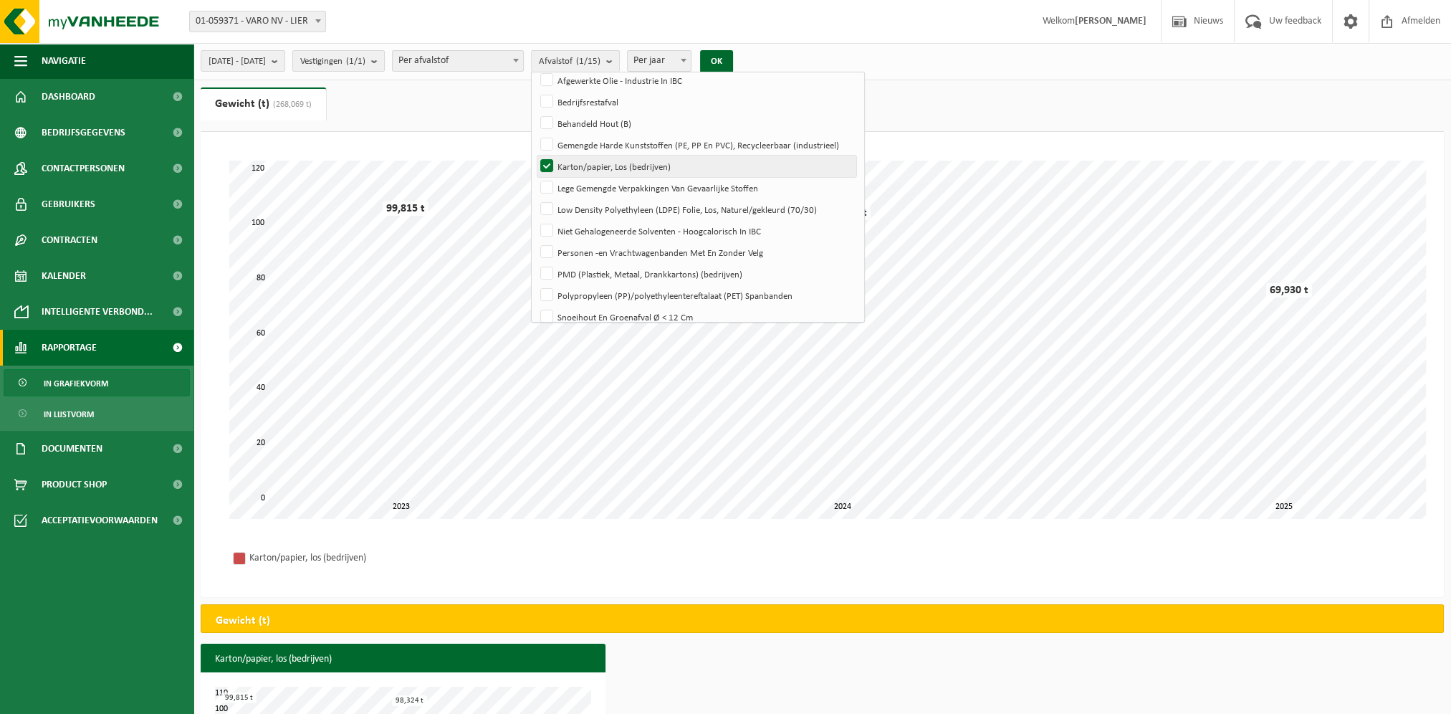
click at [588, 162] on label "Karton/papier, Los (bedrijven)" at bounding box center [697, 167] width 319 height 22
click at [535, 156] on input "Karton/papier, Los (bedrijven)" at bounding box center [535, 155] width 1 height 1
checkbox input "false"
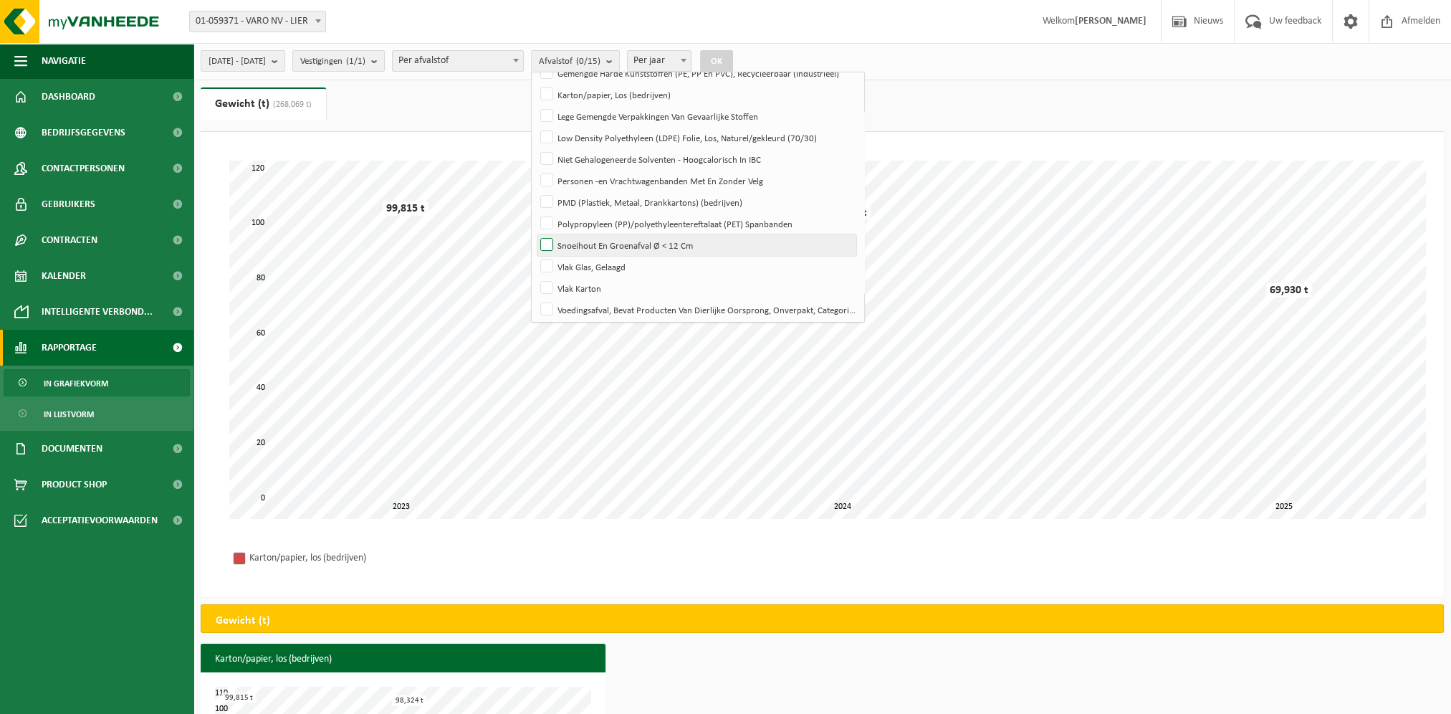
scroll to position [147, 0]
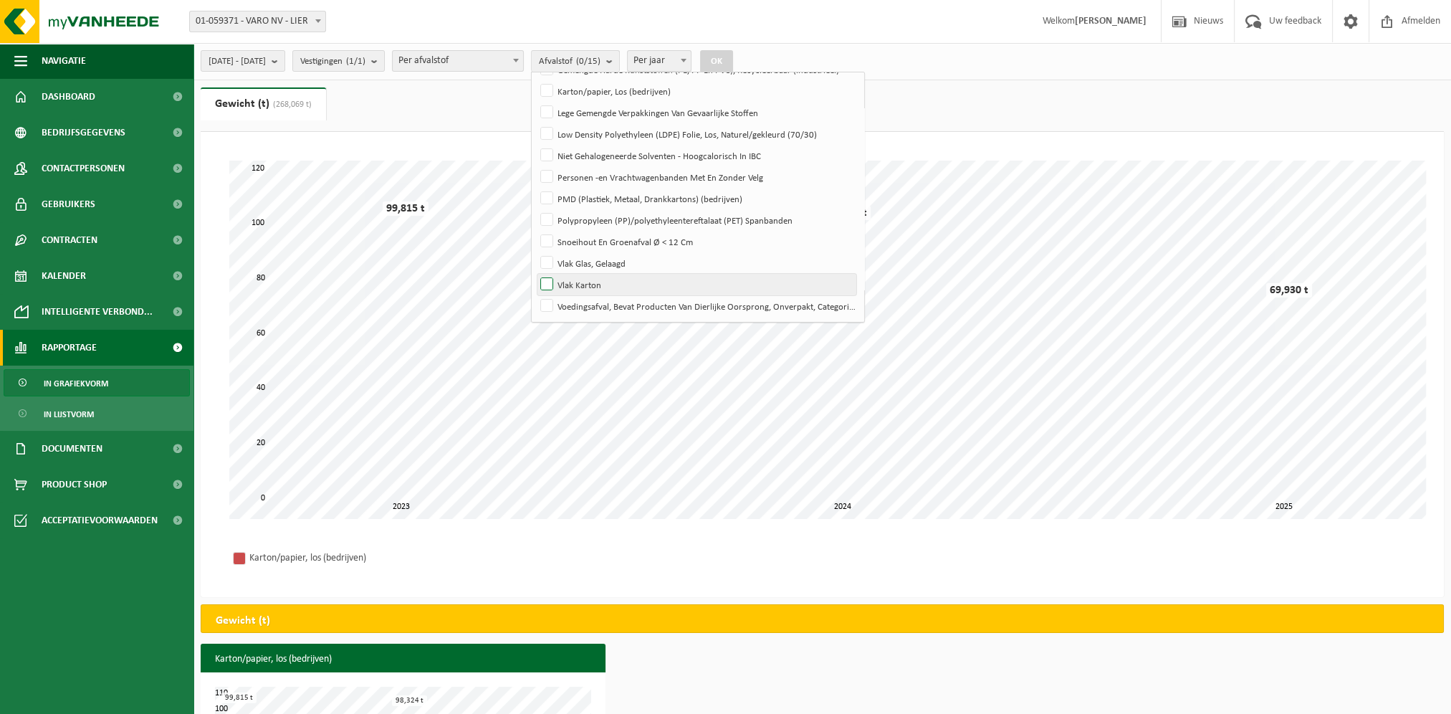
click at [586, 282] on label "Vlak Karton" at bounding box center [697, 285] width 319 height 22
click at [535, 274] on input "Vlak Karton" at bounding box center [535, 273] width 1 height 1
checkbox input "true"
click at [733, 54] on button "OK" at bounding box center [716, 61] width 33 height 23
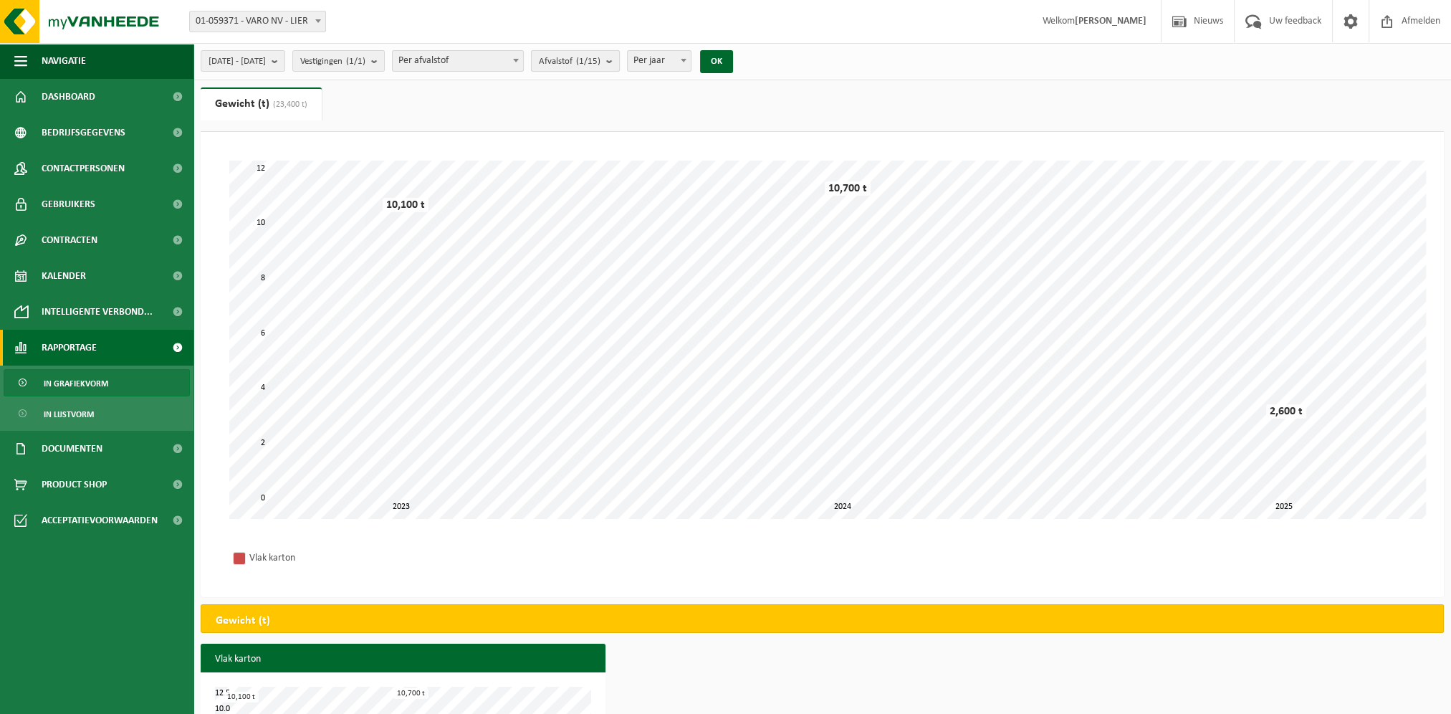
click at [601, 65] on count "(1/15)" at bounding box center [588, 61] width 24 height 9
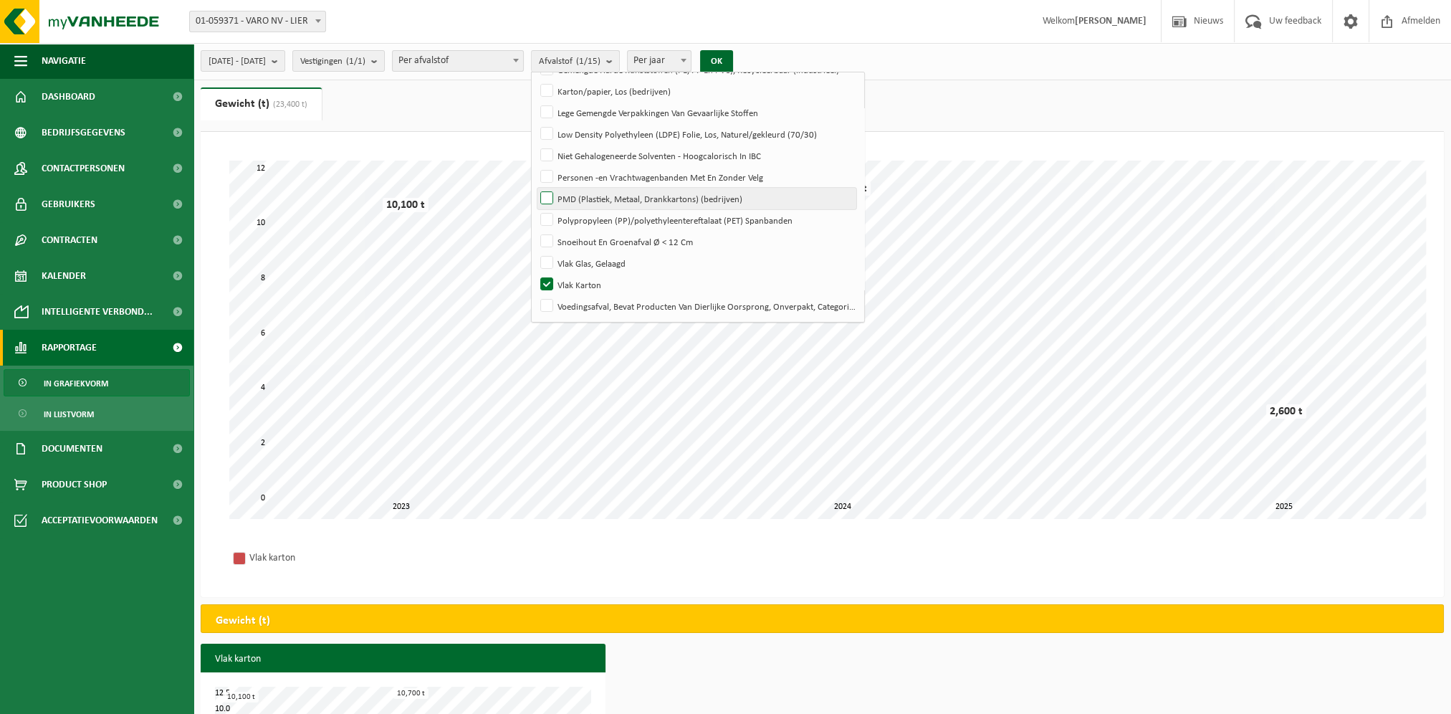
scroll to position [0, 0]
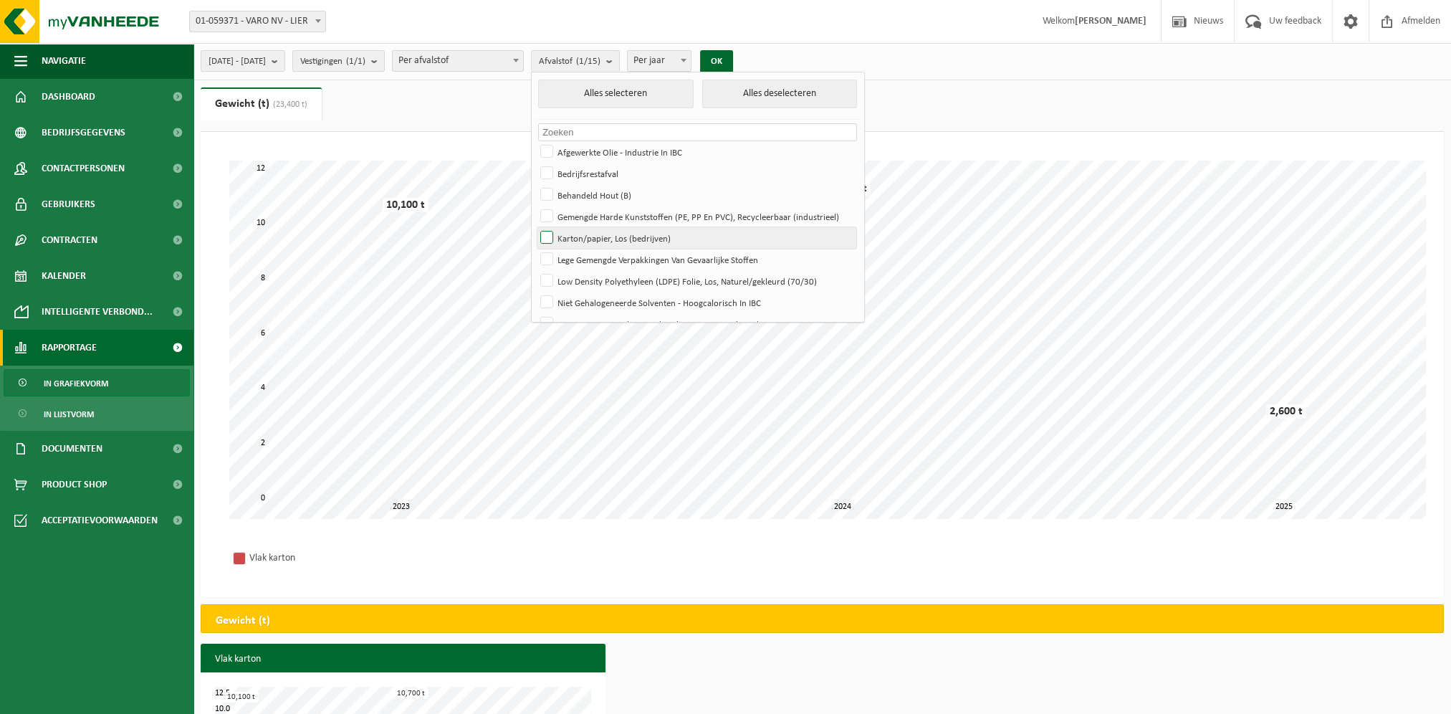
click at [582, 235] on label "Karton/papier, Los (bedrijven)" at bounding box center [697, 238] width 319 height 22
click at [535, 227] on input "Karton/papier, Los (bedrijven)" at bounding box center [535, 226] width 1 height 1
checkbox input "true"
click at [733, 62] on button "OK" at bounding box center [716, 61] width 33 height 23
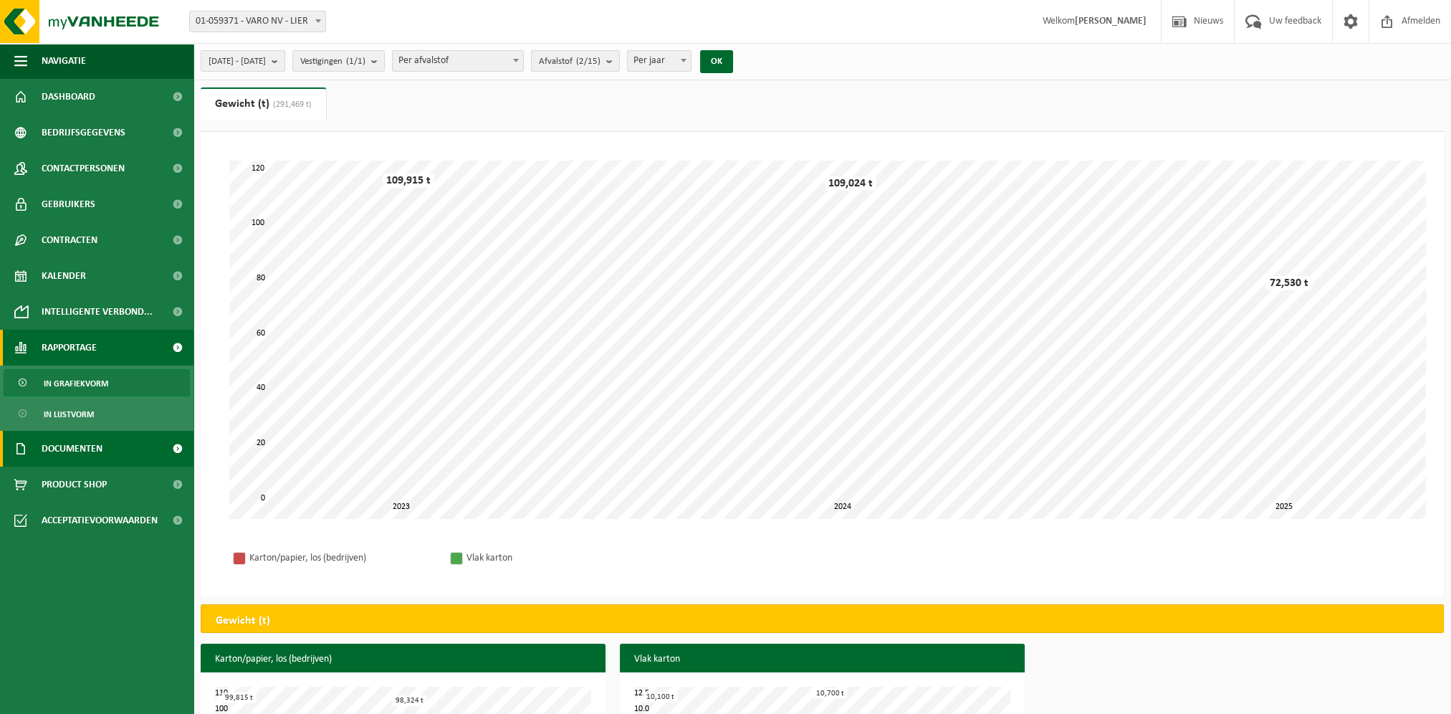
click at [97, 454] on span "Documenten" at bounding box center [72, 449] width 61 height 36
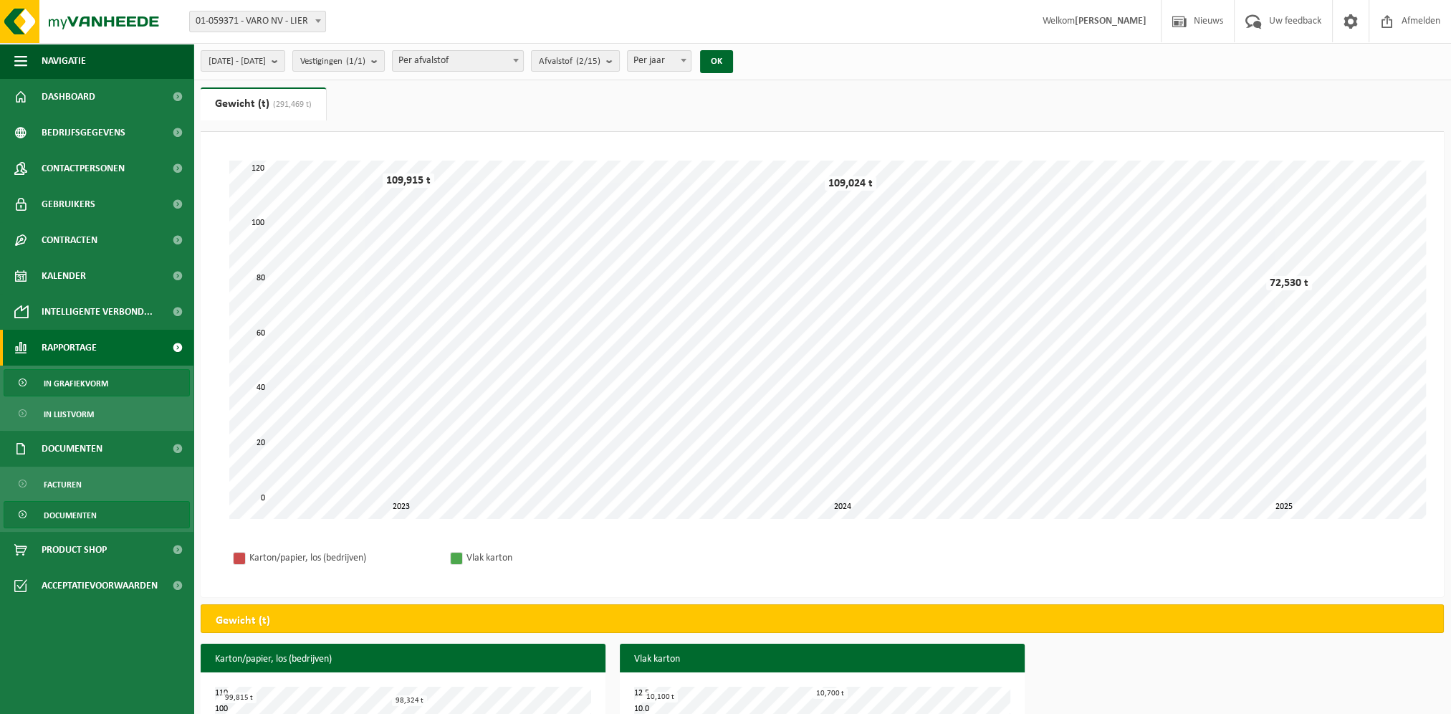
click at [82, 515] on span "Documenten" at bounding box center [70, 515] width 53 height 27
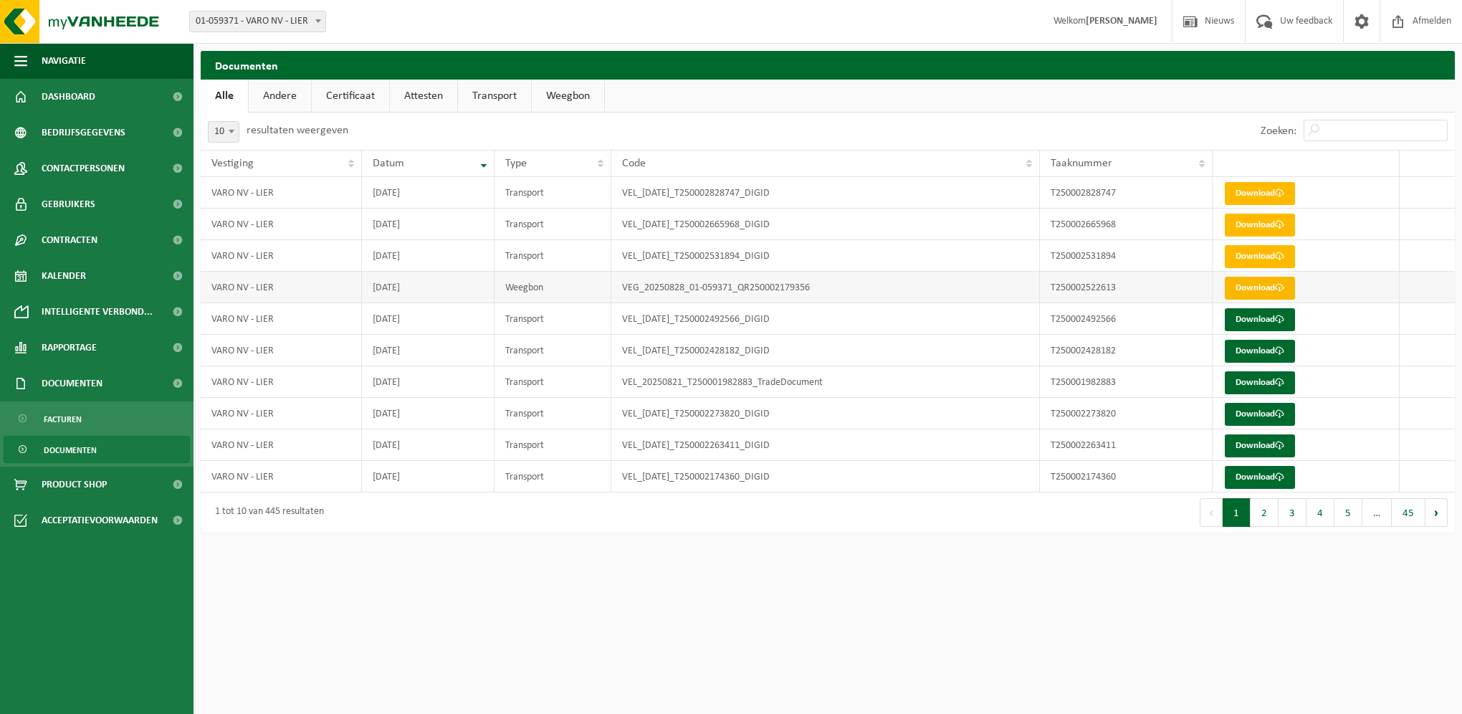
click at [1284, 287] on span at bounding box center [1279, 287] width 9 height 9
